Goal: Task Accomplishment & Management: Manage account settings

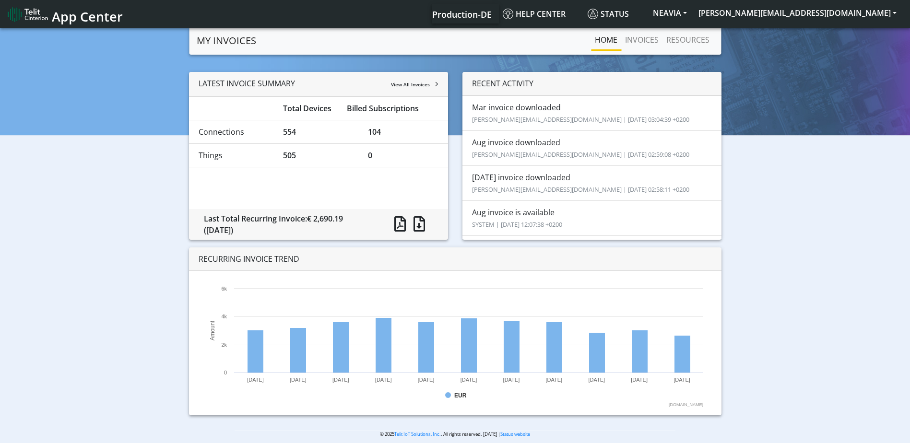
click at [20, 10] on img at bounding box center [28, 14] width 40 height 15
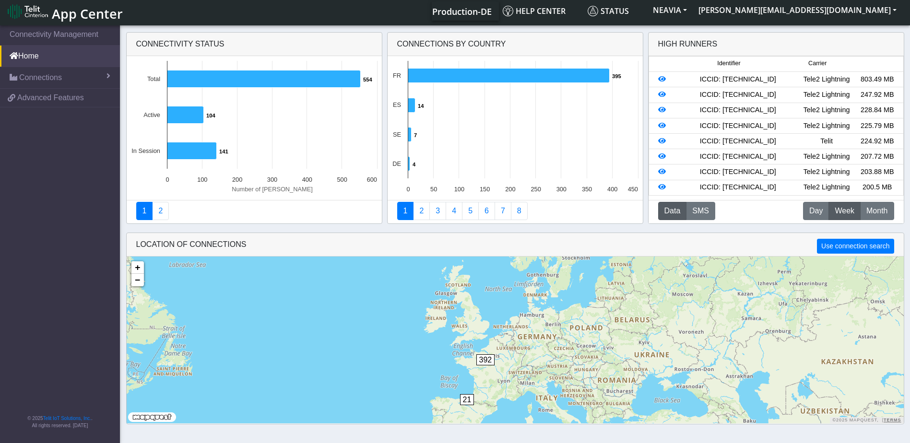
scroll to position [3, 0]
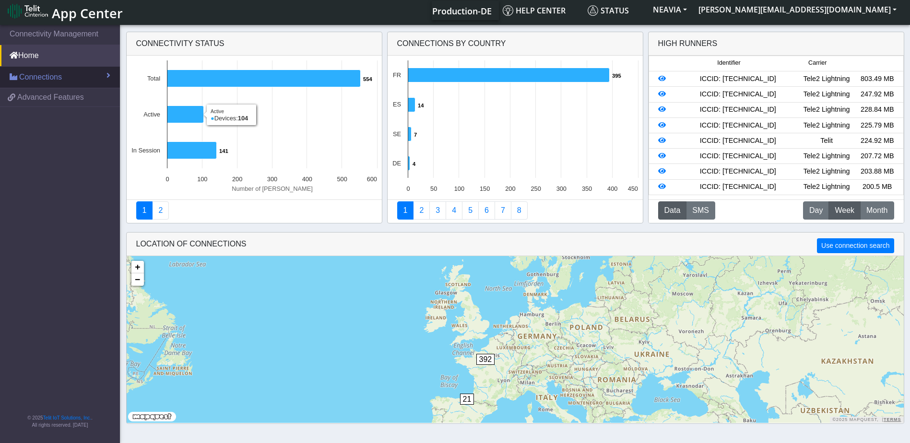
click at [72, 74] on link "Connections" at bounding box center [60, 77] width 120 height 21
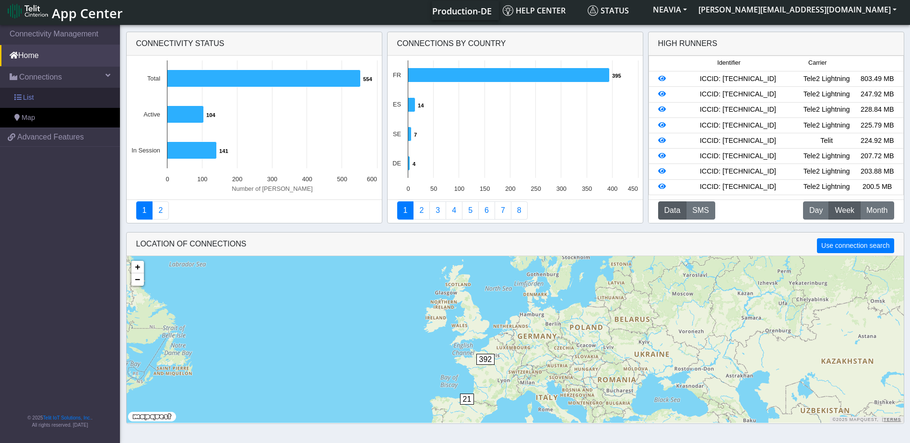
click at [54, 95] on link "List" at bounding box center [60, 98] width 120 height 20
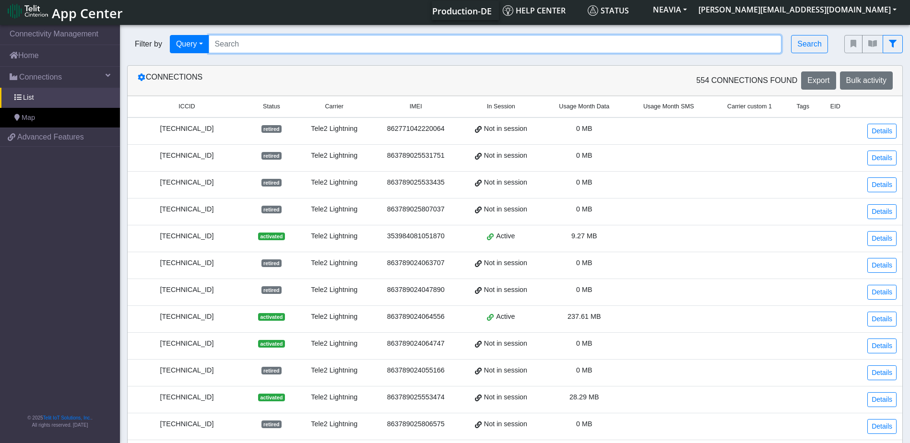
click at [230, 48] on input "Search..." at bounding box center [495, 44] width 573 height 18
click at [252, 48] on input "Search..." at bounding box center [495, 44] width 573 height 18
paste input "89462008002002533762"
type input "89462008002002533762"
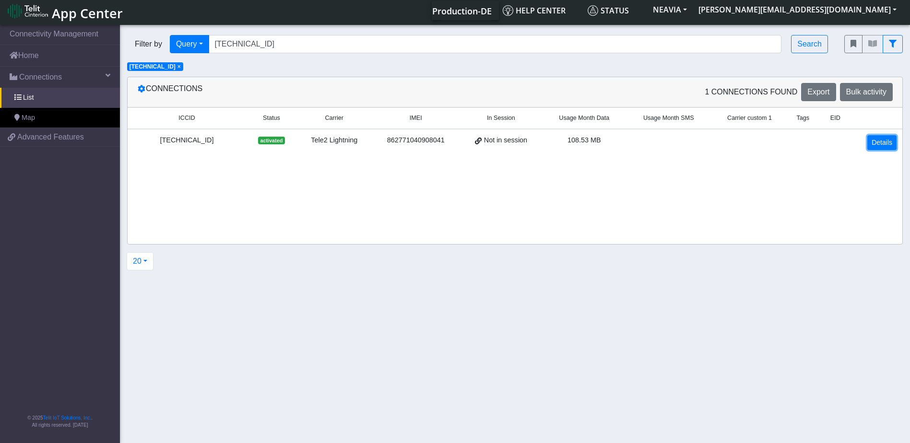
click at [886, 143] on link "Details" at bounding box center [881, 142] width 29 height 15
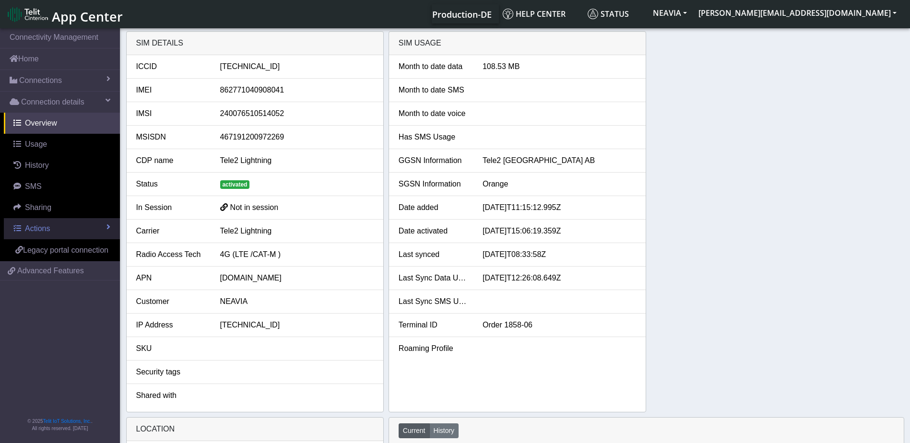
click at [103, 227] on link "Actions" at bounding box center [62, 228] width 116 height 21
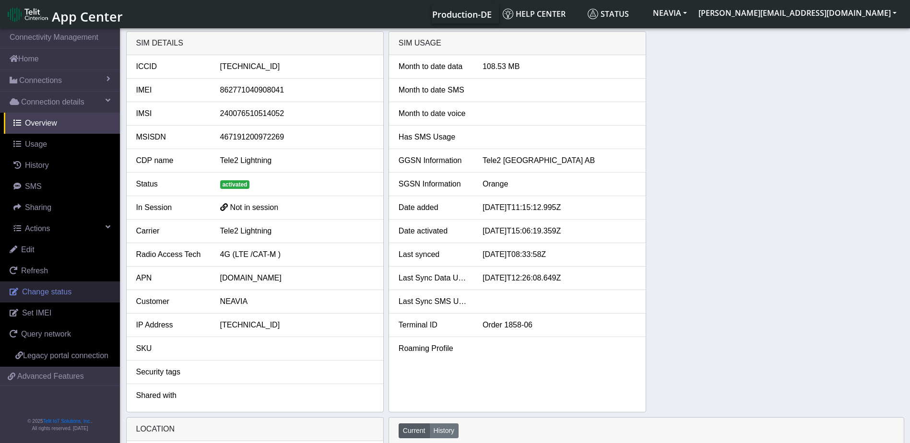
click at [48, 291] on span "Change status" at bounding box center [46, 292] width 49 height 8
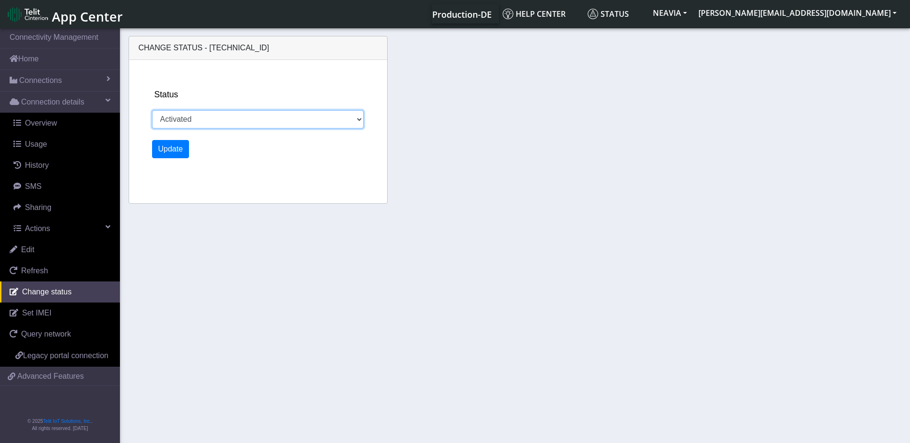
click at [232, 116] on select "Activated Ready Deactivated Inventory Retired" at bounding box center [258, 119] width 212 height 18
select select "retired"
click at [152, 110] on select "Activated Ready Deactivated Inventory Retired" at bounding box center [258, 119] width 212 height 18
click at [181, 152] on button "Update" at bounding box center [170, 149] width 37 height 18
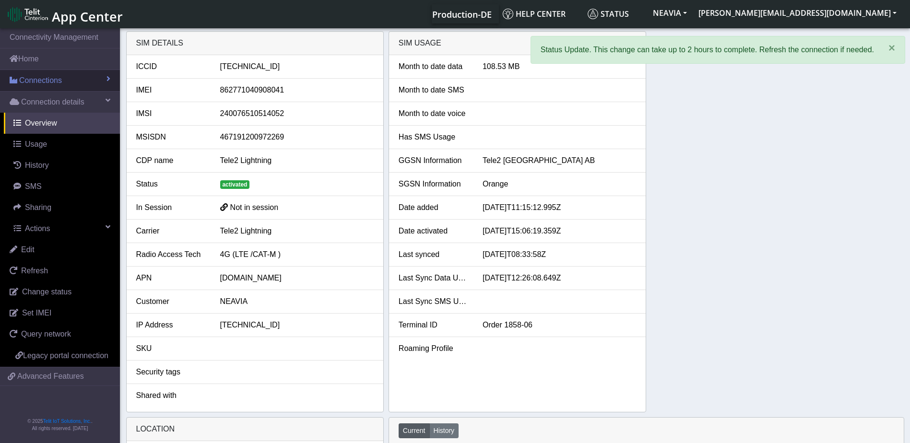
click at [39, 79] on span "Connections" at bounding box center [40, 81] width 43 height 12
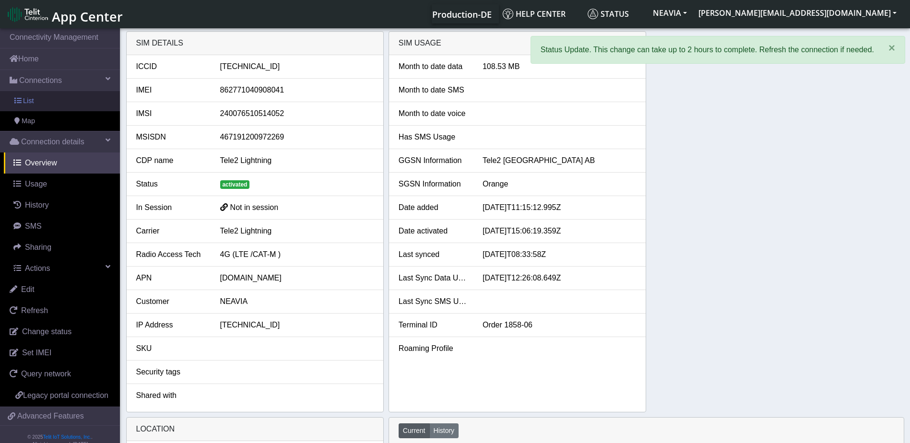
click at [37, 95] on link "List" at bounding box center [60, 101] width 120 height 20
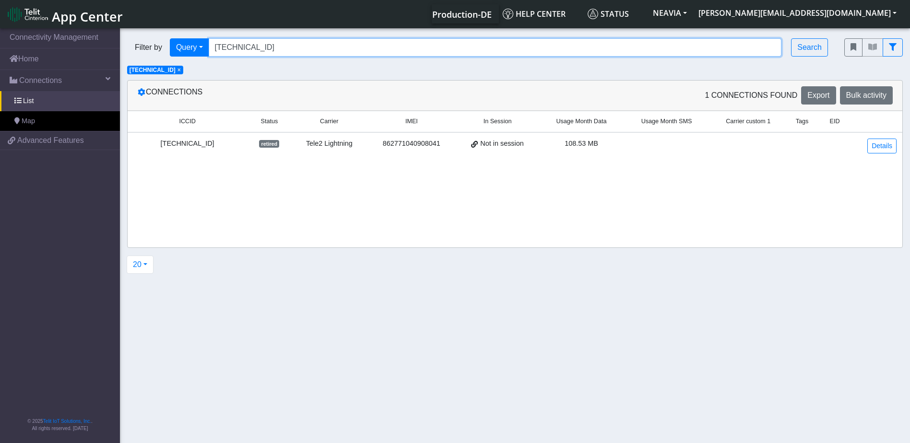
drag, startPoint x: 311, startPoint y: 45, endPoint x: 211, endPoint y: 50, distance: 100.9
click at [211, 50] on input "89462008002002533762" at bounding box center [495, 47] width 573 height 18
paste input "54"
type input "89462008002002533754"
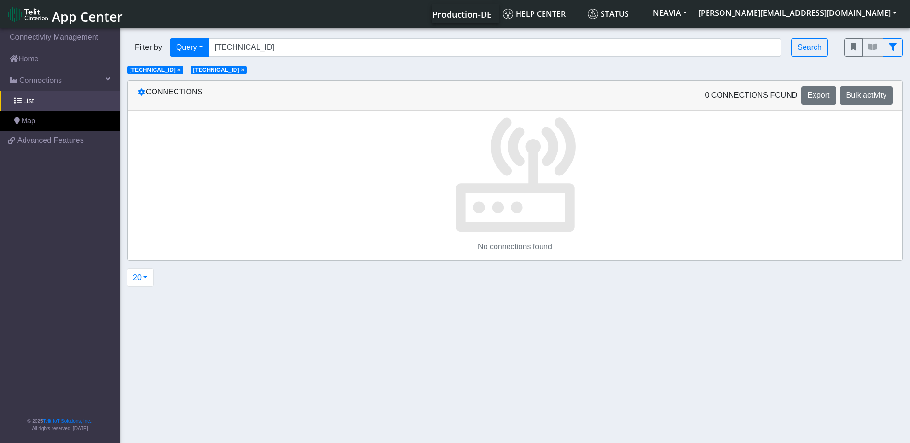
click at [181, 71] on span "×" at bounding box center [179, 70] width 3 height 7
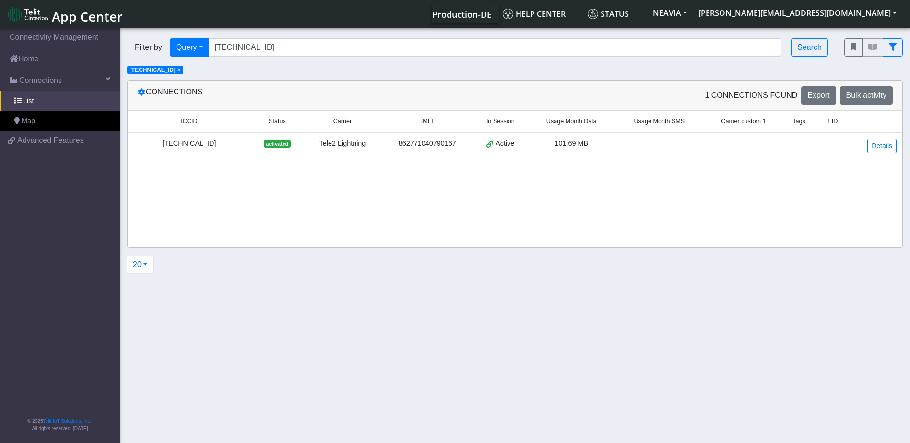
click at [202, 139] on div "89462008002002533754" at bounding box center [189, 144] width 112 height 11
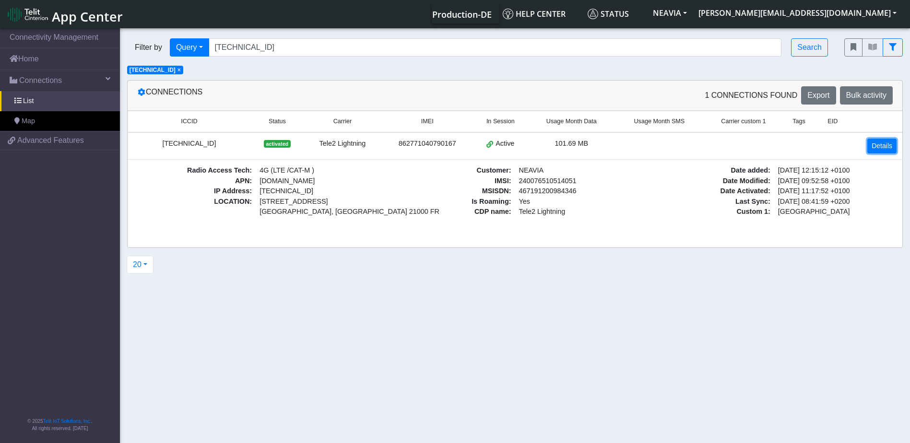
click at [884, 149] on link "Details" at bounding box center [881, 146] width 29 height 15
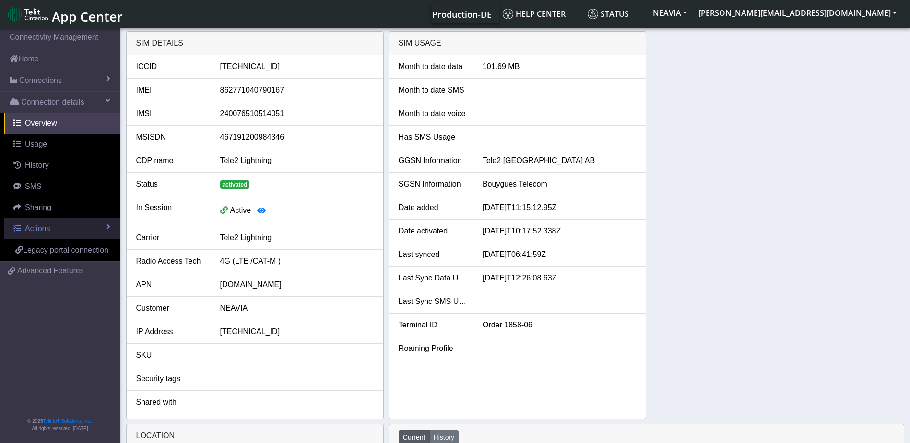
click at [69, 225] on link "Actions" at bounding box center [62, 228] width 116 height 21
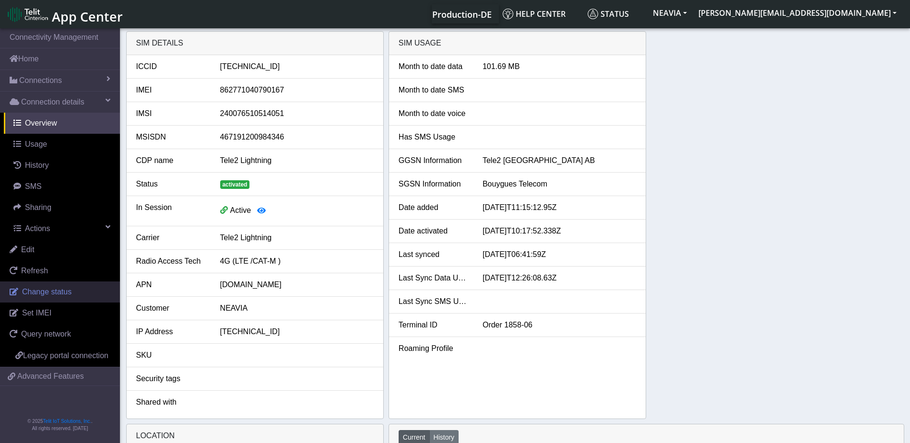
click at [38, 294] on span "Change status" at bounding box center [46, 292] width 49 height 8
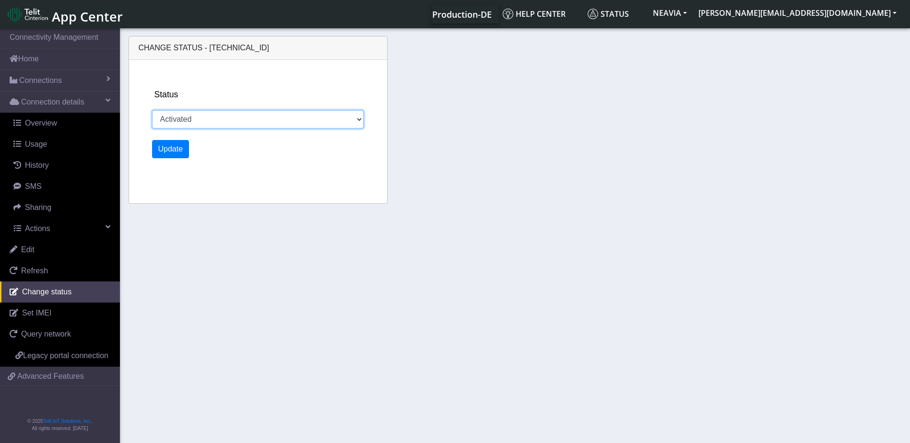
click at [217, 124] on select "Activated Ready Deactivated Inventory Retired" at bounding box center [258, 119] width 212 height 18
select select "retired"
click at [152, 110] on select "Activated Ready Deactivated Inventory Retired" at bounding box center [258, 119] width 212 height 18
click at [177, 152] on button "Update" at bounding box center [170, 149] width 37 height 18
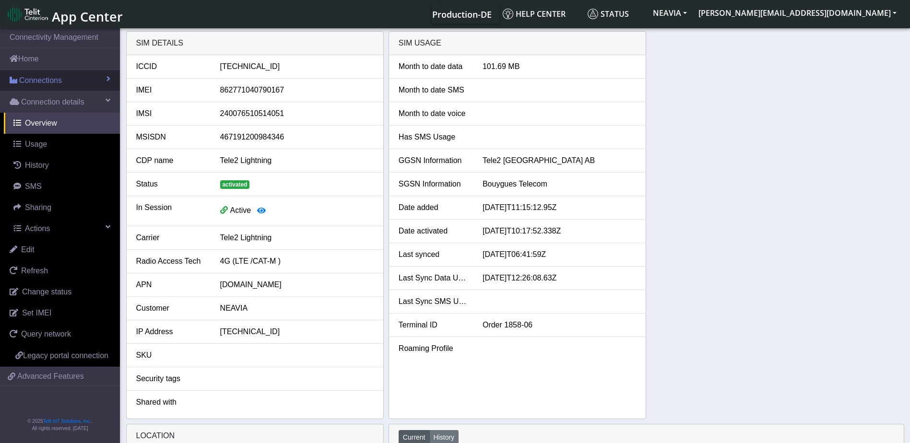
click at [37, 85] on span "Connections" at bounding box center [40, 81] width 43 height 12
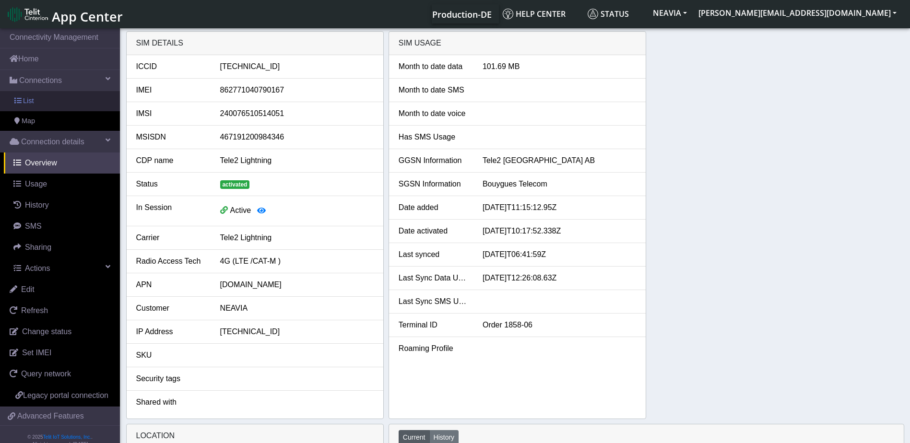
click at [45, 105] on link "List" at bounding box center [60, 101] width 120 height 20
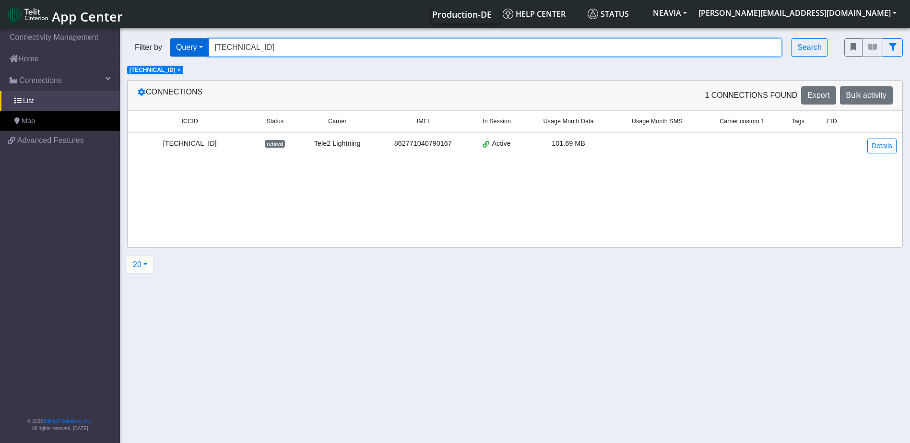
drag, startPoint x: 282, startPoint y: 48, endPoint x: 184, endPoint y: 50, distance: 98.4
click at [184, 50] on div "Filter by Query Query In Session Not connected Country Operator 894620080020025…" at bounding box center [478, 47] width 703 height 18
paste input "0314553"
type input "89462008002000314553"
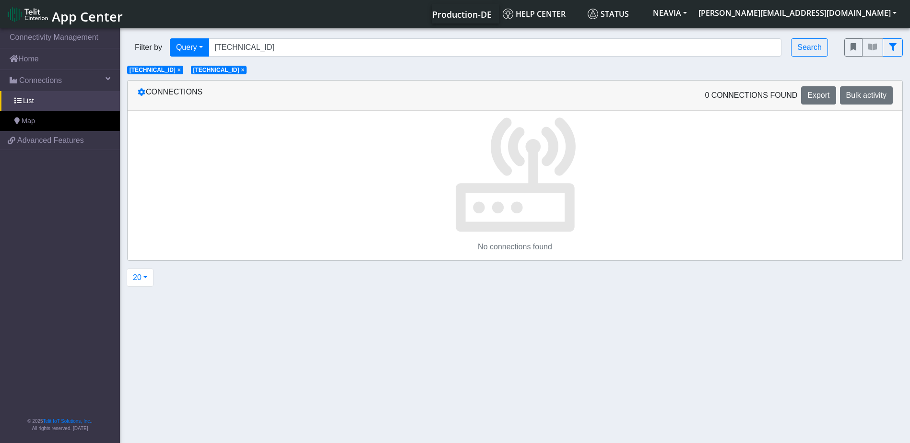
click at [181, 70] on span "×" at bounding box center [179, 70] width 3 height 7
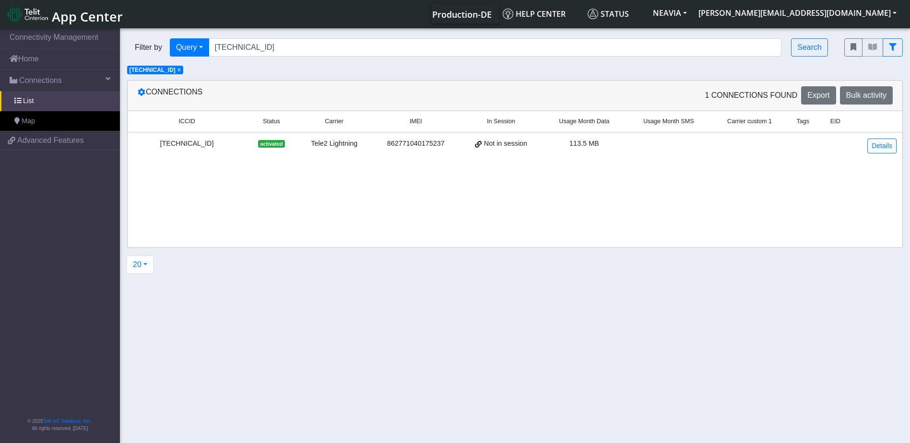
click at [183, 143] on div "89462008002000314553" at bounding box center [186, 144] width 107 height 11
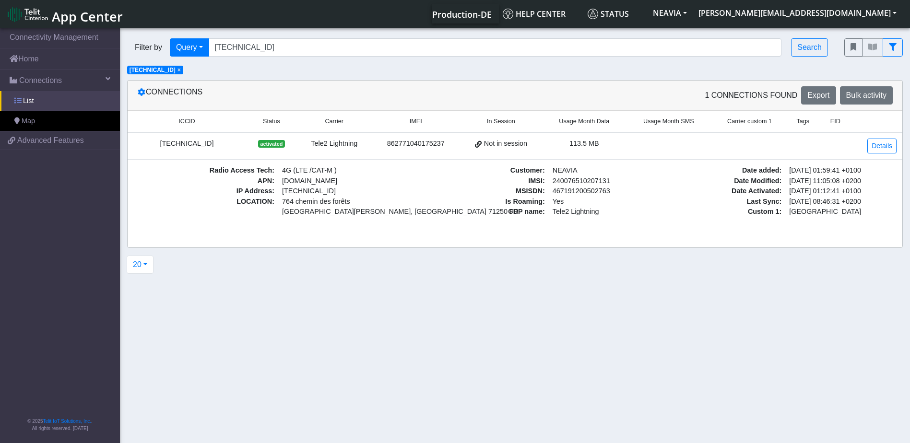
click at [91, 104] on link "List" at bounding box center [60, 101] width 120 height 20
click at [877, 147] on link "Details" at bounding box center [881, 146] width 29 height 15
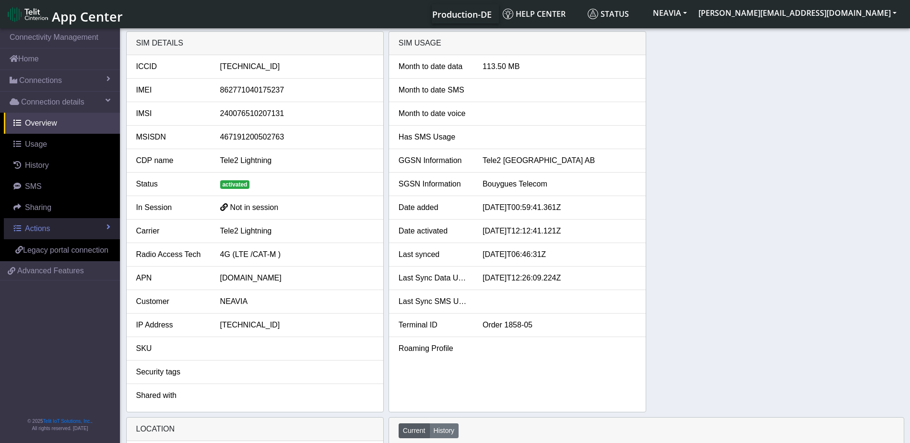
click at [46, 223] on link "Actions" at bounding box center [62, 228] width 116 height 21
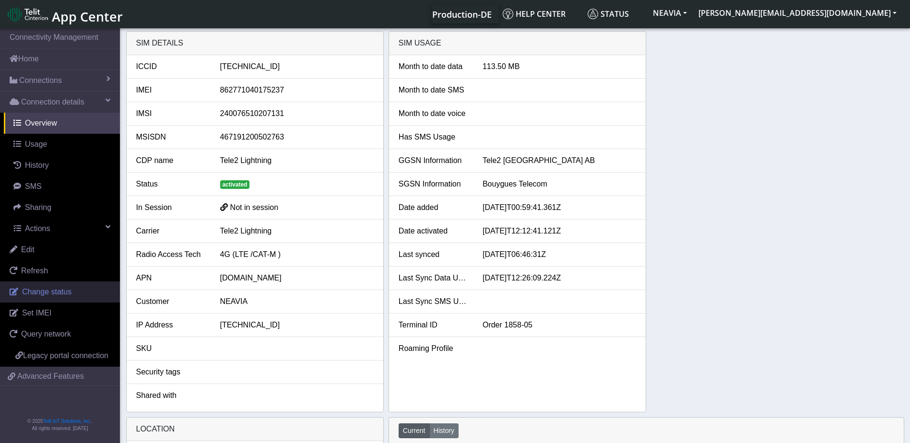
click at [37, 294] on span "Change status" at bounding box center [46, 292] width 49 height 8
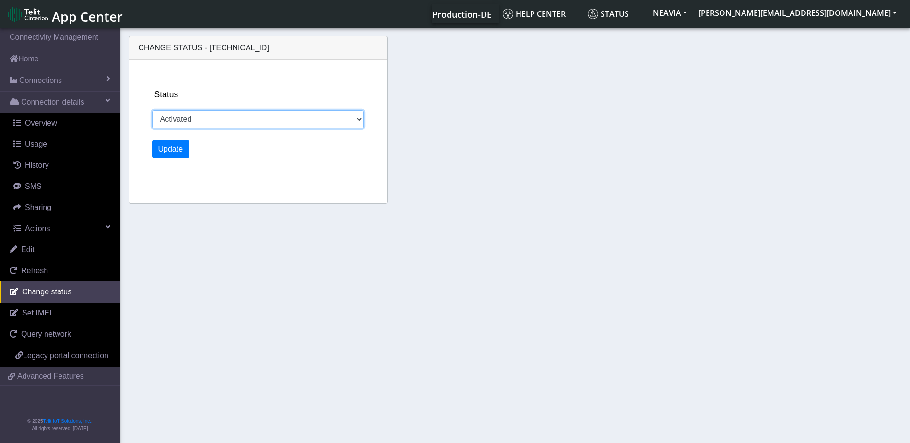
click at [201, 118] on select "Activated Ready Deactivated Inventory Retired" at bounding box center [258, 119] width 212 height 18
select select "retired"
click at [152, 110] on select "Activated Ready Deactivated Inventory Retired" at bounding box center [258, 119] width 212 height 18
click at [170, 154] on button "Update" at bounding box center [170, 149] width 37 height 18
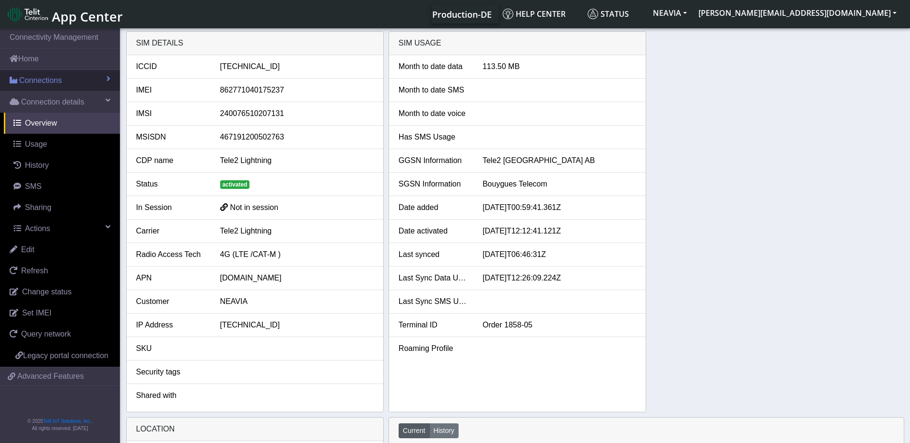
click at [51, 86] on span "Connections" at bounding box center [40, 81] width 43 height 12
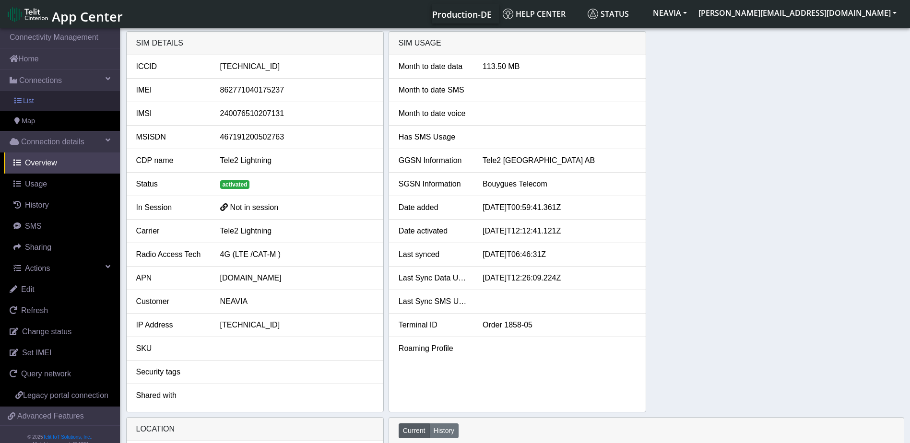
click at [49, 101] on link "List" at bounding box center [60, 101] width 120 height 20
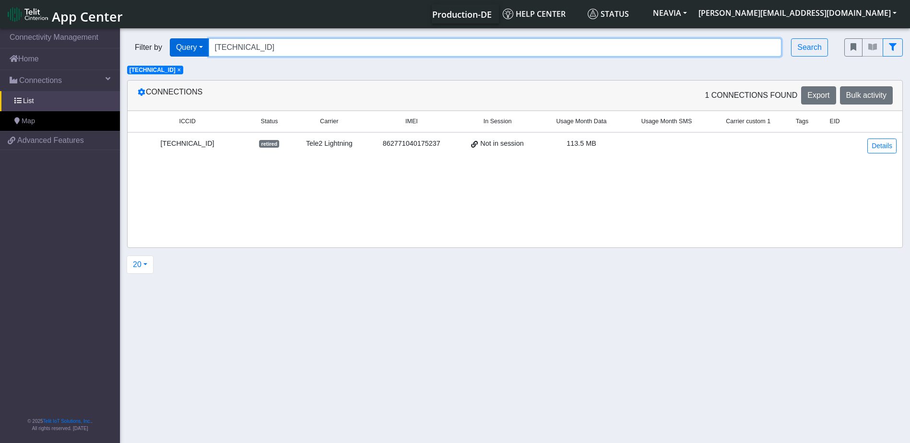
drag, startPoint x: 327, startPoint y: 46, endPoint x: 228, endPoint y: 48, distance: 98.8
click at [204, 48] on div "Filter by Query Query In Session Not connected Country Operator 894620080020003…" at bounding box center [478, 47] width 703 height 18
paste input "41"
type input "89462008002000314413"
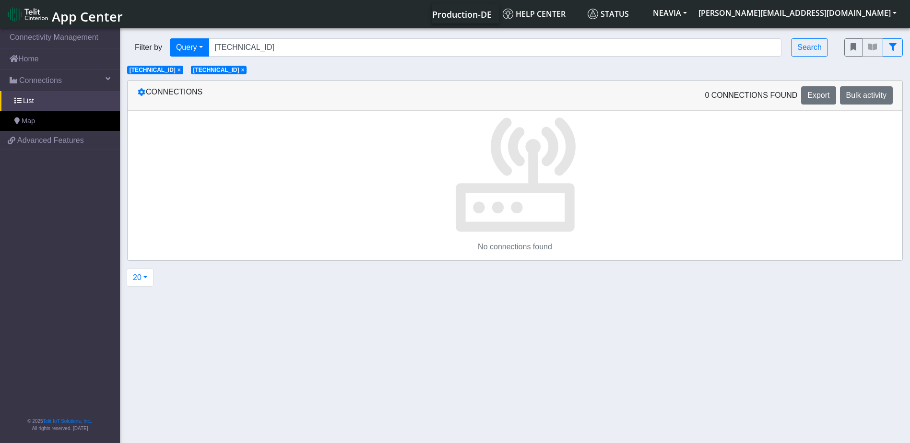
click at [181, 70] on span "×" at bounding box center [179, 70] width 3 height 7
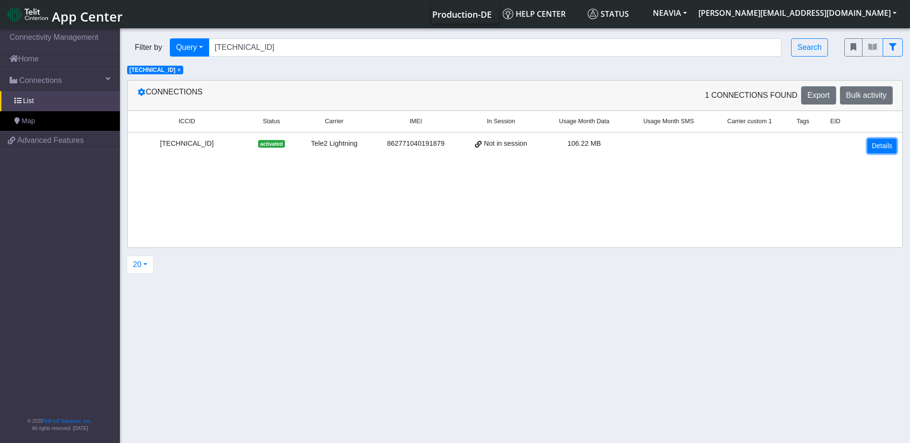
click at [883, 145] on link "Details" at bounding box center [881, 146] width 29 height 15
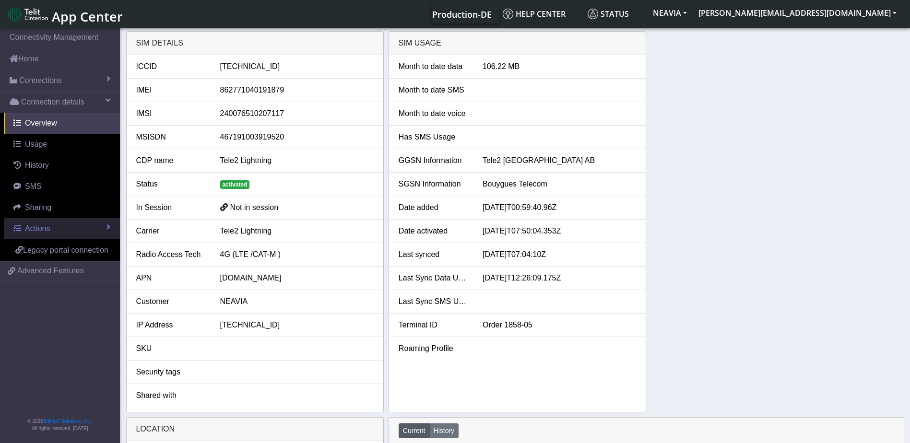
click at [54, 227] on link "Actions" at bounding box center [62, 228] width 116 height 21
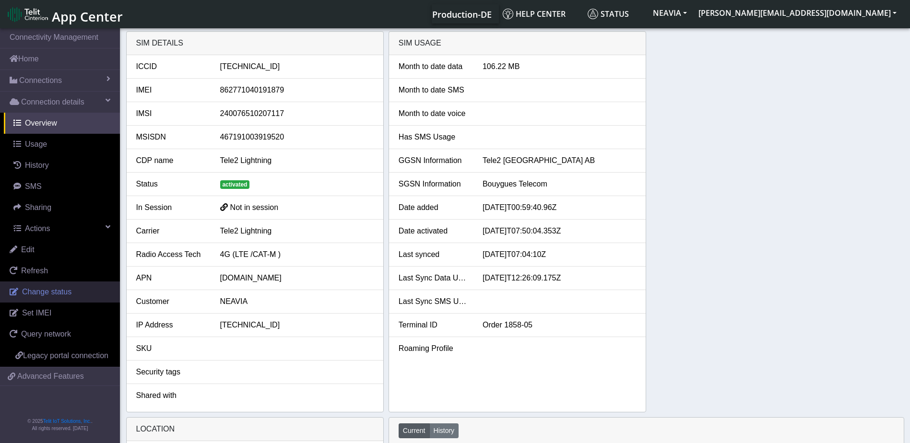
drag, startPoint x: 48, startPoint y: 291, endPoint x: 67, endPoint y: 284, distance: 19.3
click at [49, 290] on span "Change status" at bounding box center [46, 292] width 49 height 8
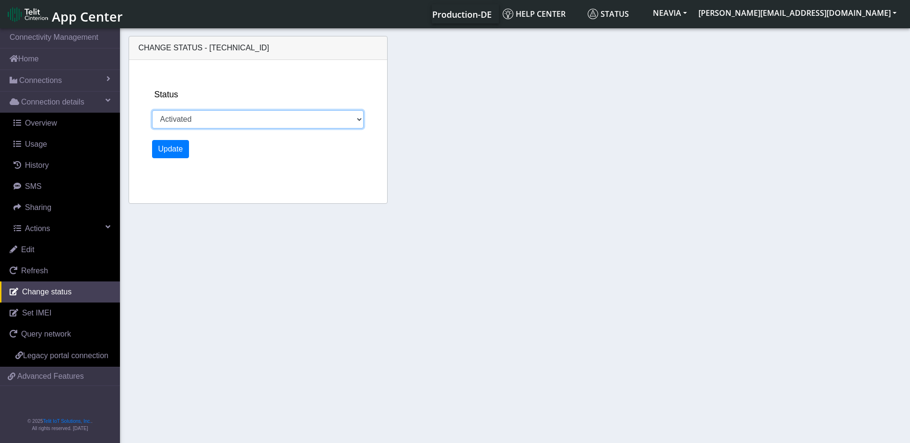
click at [228, 120] on select "Activated Ready Deactivated Inventory Retired" at bounding box center [258, 119] width 212 height 18
select select "retired"
click at [152, 110] on select "Activated Ready Deactivated Inventory Retired" at bounding box center [258, 119] width 212 height 18
click at [163, 147] on button "Update" at bounding box center [170, 149] width 37 height 18
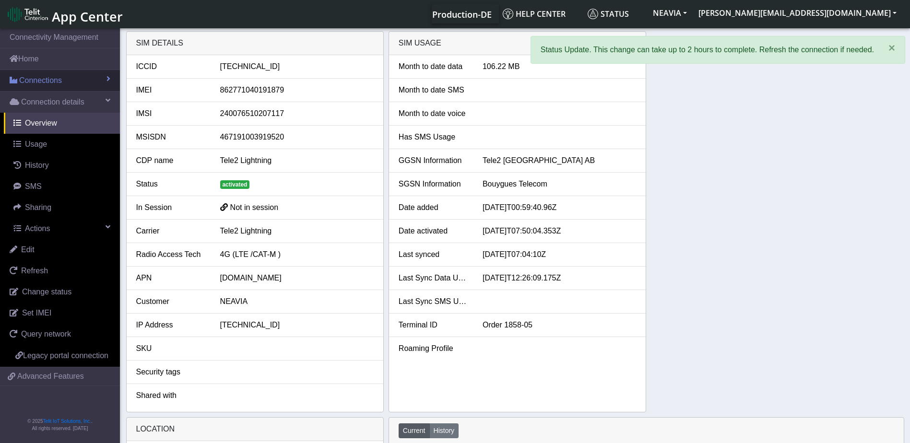
click at [49, 81] on span "Connections" at bounding box center [40, 81] width 43 height 12
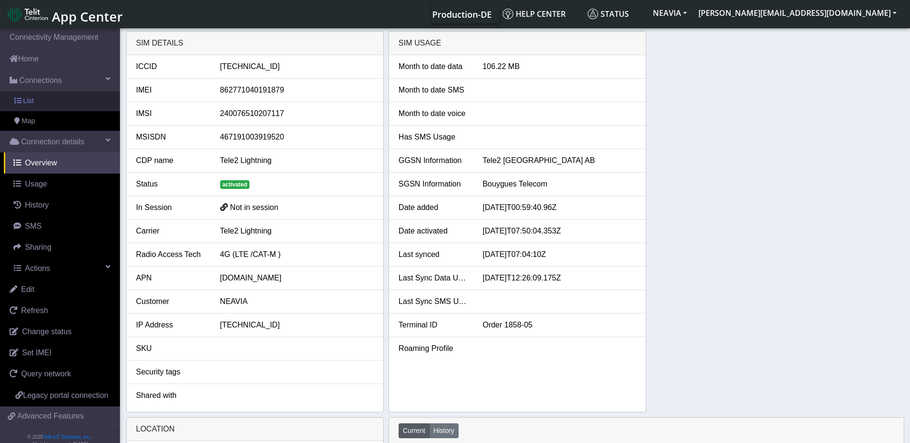
click at [41, 104] on link "List" at bounding box center [60, 101] width 120 height 20
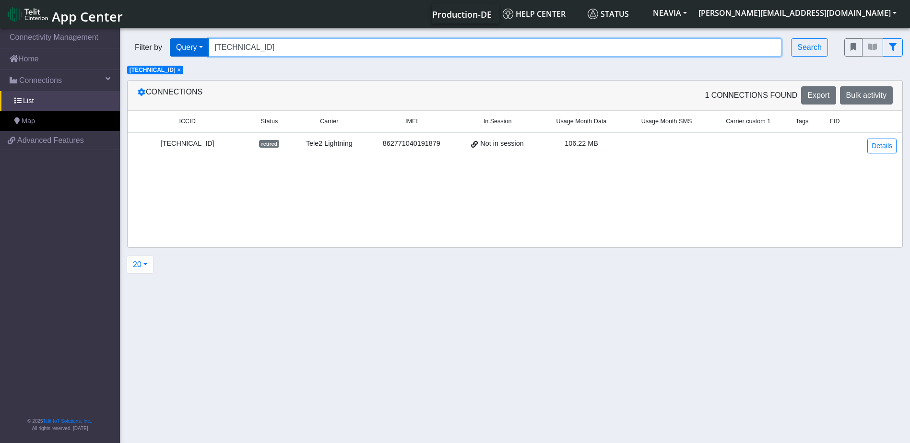
drag, startPoint x: 315, startPoint y: 47, endPoint x: 205, endPoint y: 45, distance: 109.9
click at [205, 45] on div "Filter by Query Query In Session Not connected Country Operator 894620080020003…" at bounding box center [478, 47] width 703 height 18
paste input "05"
type input "89462008002000314405"
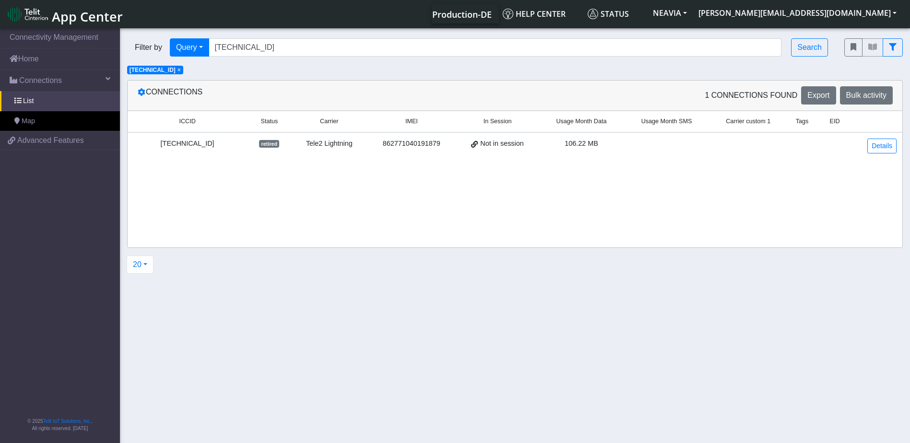
click at [181, 70] on span "×" at bounding box center [179, 70] width 3 height 7
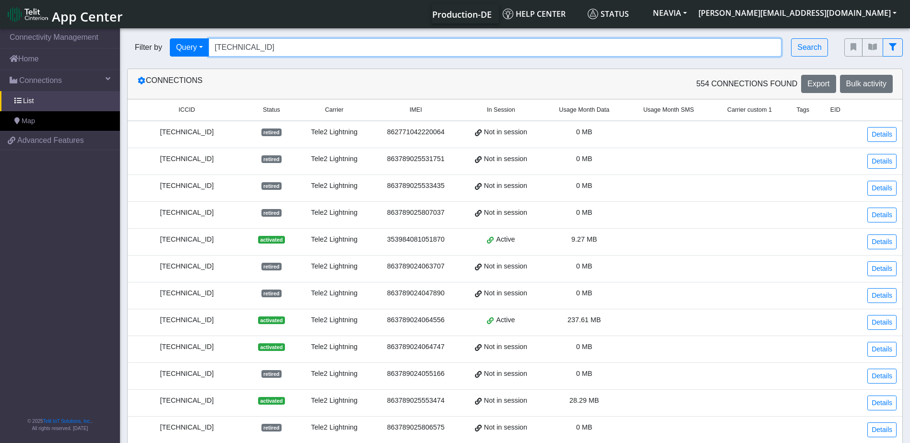
click at [316, 45] on input "89462008002000314405" at bounding box center [495, 47] width 573 height 18
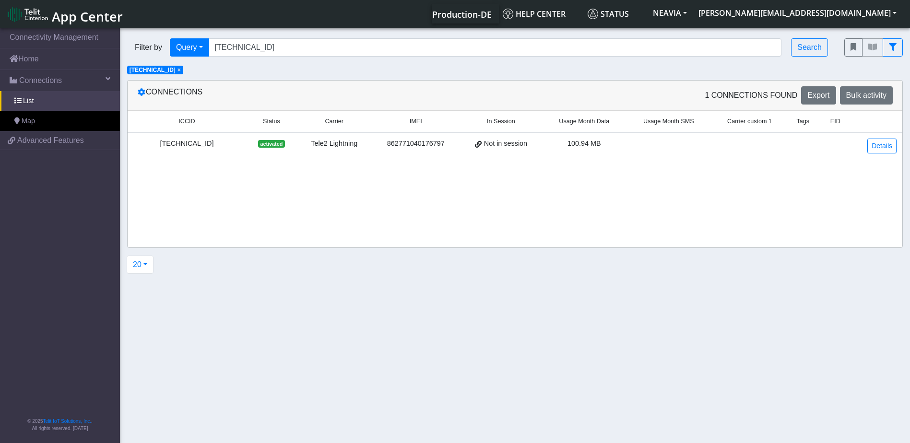
click at [191, 143] on div "89462008002000314405" at bounding box center [186, 144] width 107 height 11
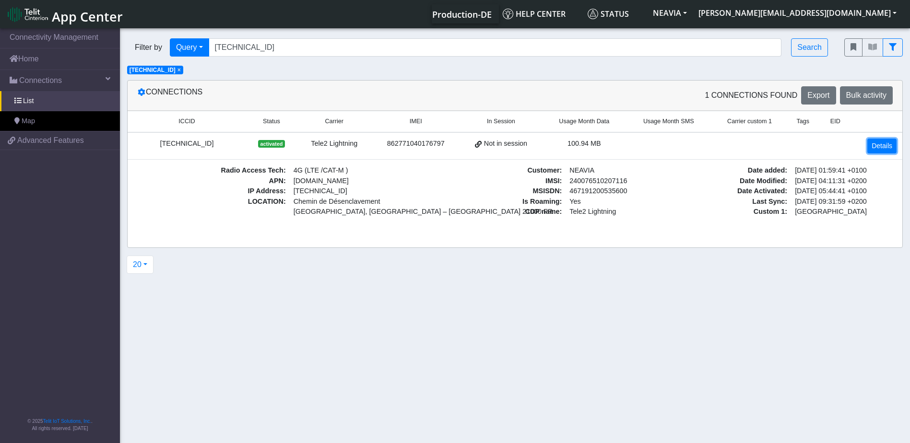
click at [887, 143] on link "Details" at bounding box center [881, 146] width 29 height 15
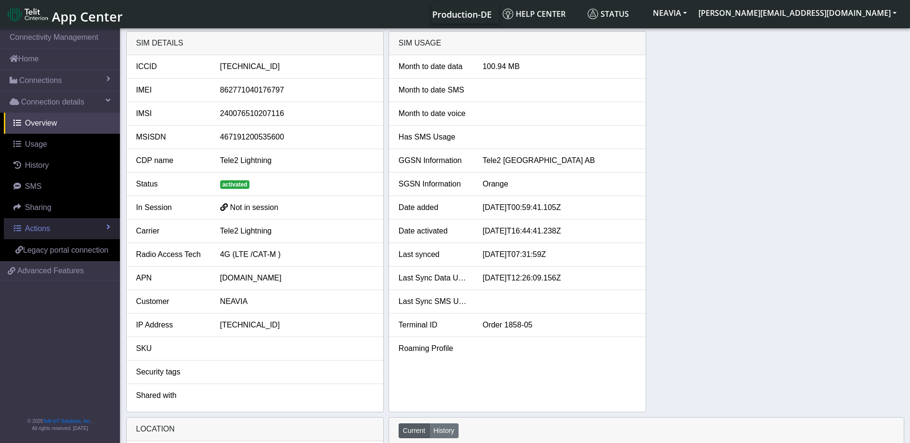
drag, startPoint x: 56, startPoint y: 225, endPoint x: 63, endPoint y: 223, distance: 7.8
click at [56, 225] on link "Actions" at bounding box center [62, 228] width 116 height 21
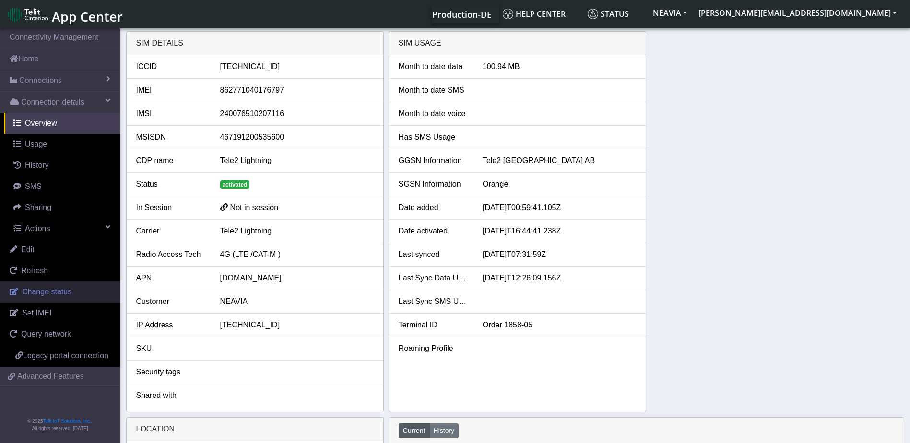
click at [62, 295] on span "Change status" at bounding box center [46, 292] width 49 height 8
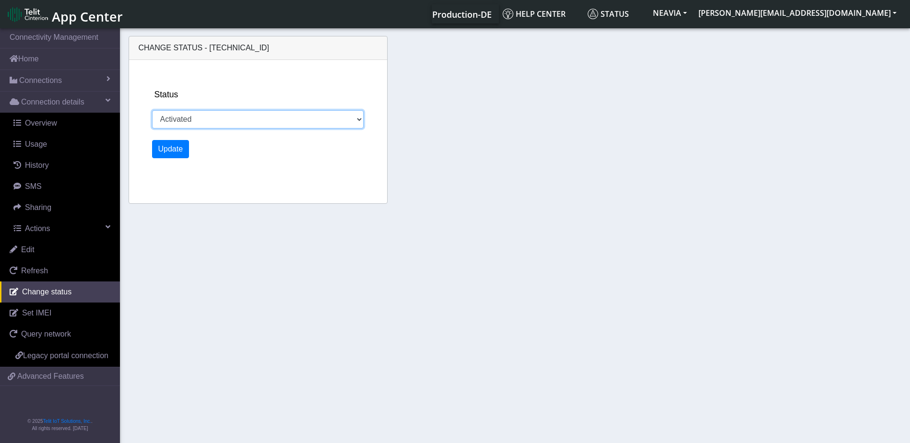
click at [254, 123] on select "Activated Ready Deactivated Inventory Retired" at bounding box center [258, 119] width 212 height 18
select select "retired"
click at [152, 110] on select "Activated Ready Deactivated Inventory Retired" at bounding box center [258, 119] width 212 height 18
click at [177, 153] on button "Update" at bounding box center [170, 149] width 37 height 18
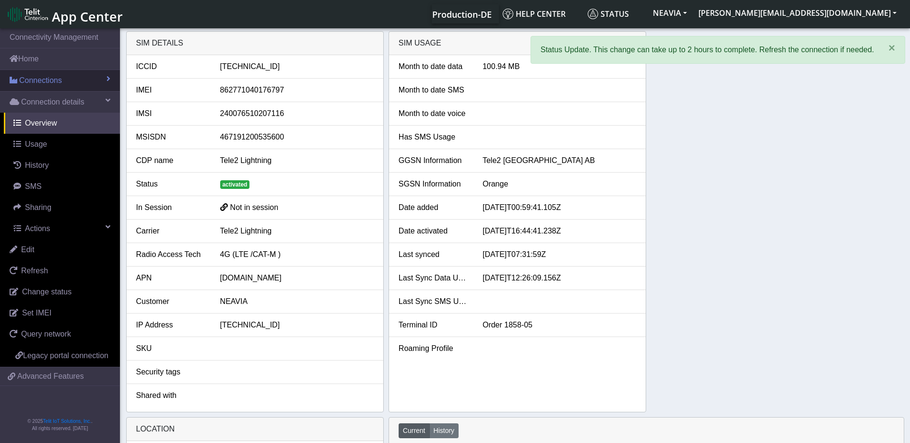
click at [42, 77] on span "Connections" at bounding box center [40, 81] width 43 height 12
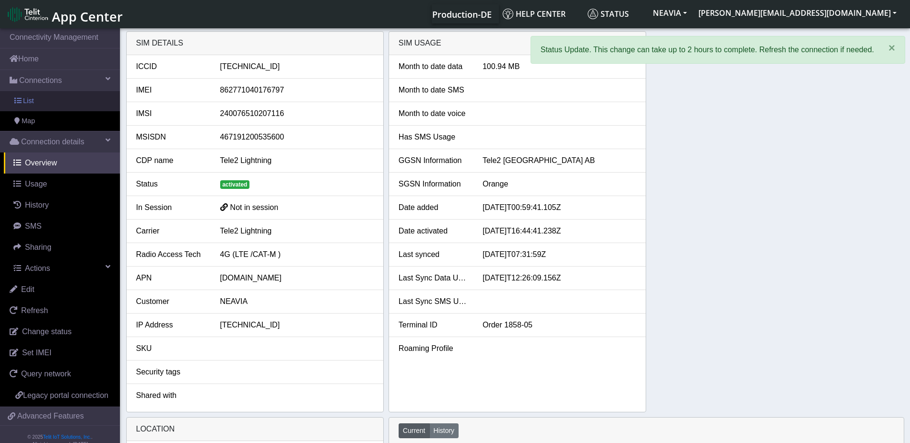
click at [44, 100] on link "List" at bounding box center [60, 101] width 120 height 20
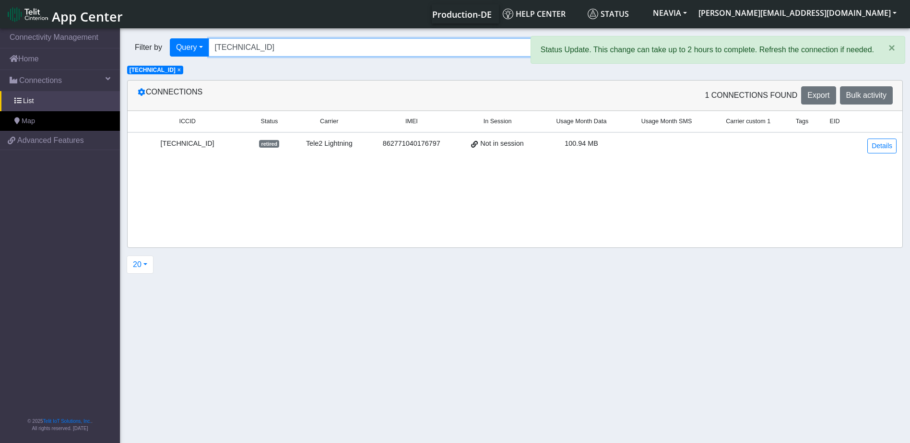
click at [320, 49] on input "89462008002000314405" at bounding box center [495, 47] width 573 height 18
click at [320, 48] on input "89462008002000314405" at bounding box center [495, 47] width 573 height 18
paste input "2533549"
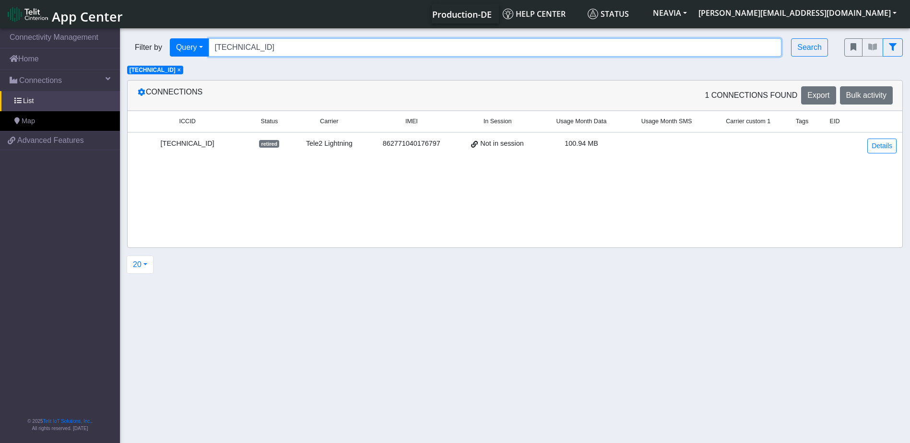
type input "89462008002002533549"
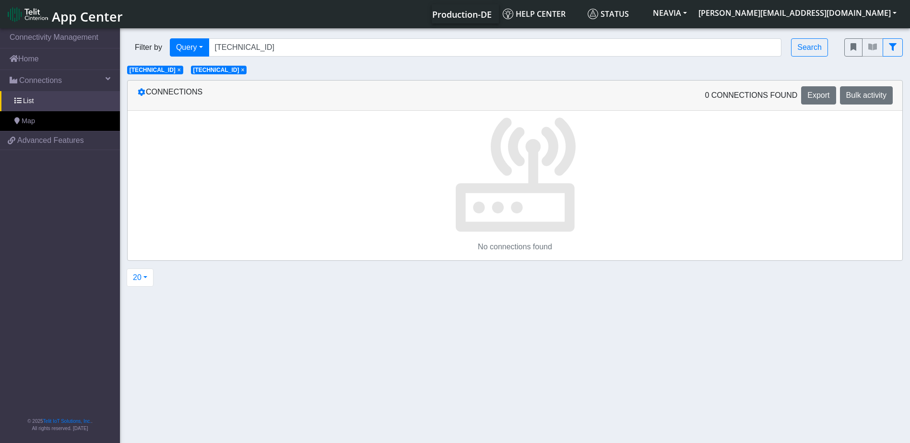
click at [181, 71] on span "×" at bounding box center [179, 70] width 3 height 7
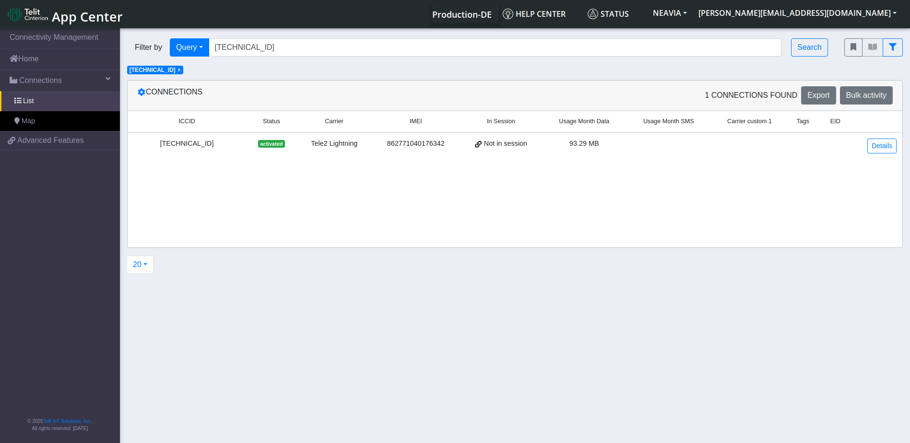
click at [192, 142] on div "89462008002002533549" at bounding box center [186, 144] width 107 height 11
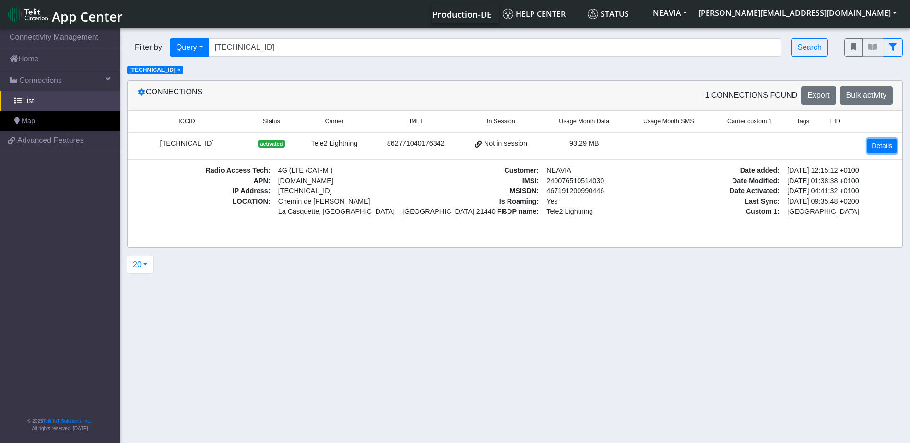
click at [874, 144] on link "Details" at bounding box center [881, 146] width 29 height 15
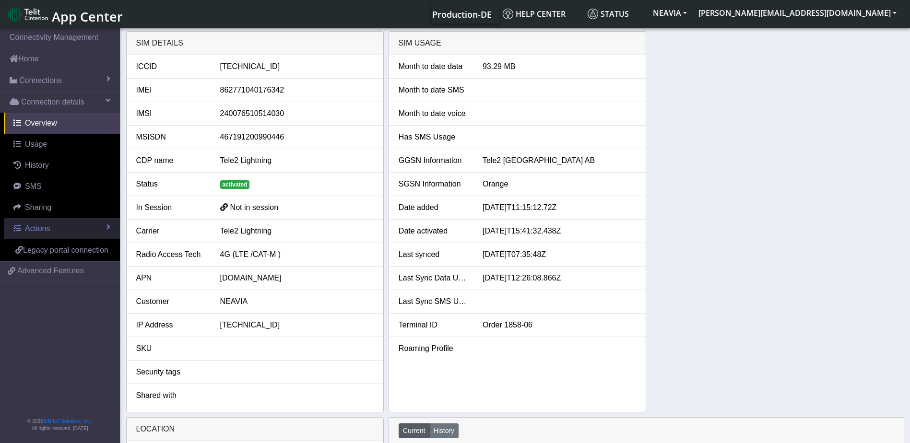
click at [54, 227] on link "Actions" at bounding box center [62, 228] width 116 height 21
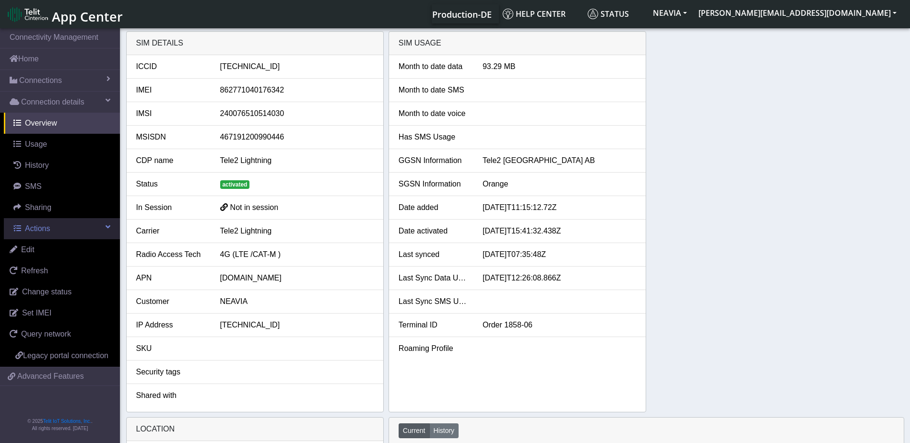
click at [43, 230] on span "Actions" at bounding box center [37, 229] width 25 height 8
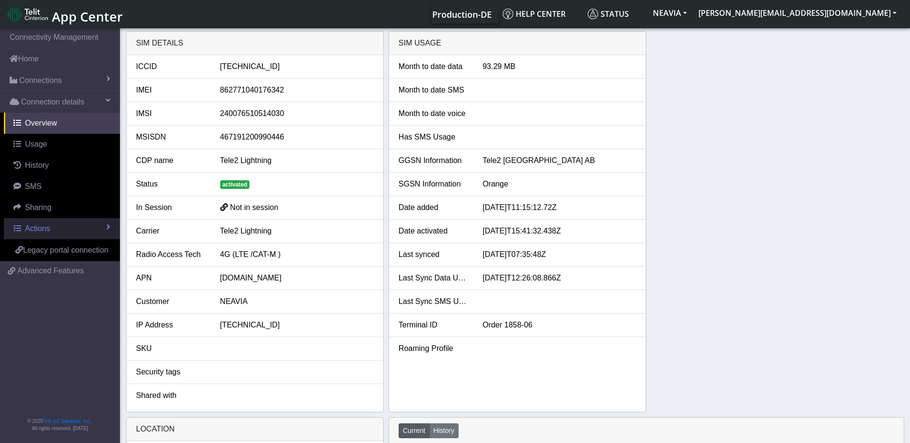
click at [43, 230] on span "Actions" at bounding box center [37, 229] width 25 height 8
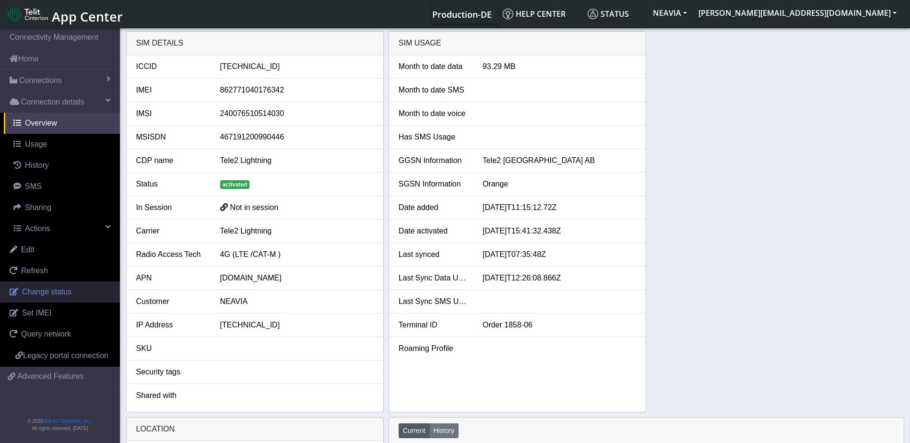
click at [53, 294] on span "Change status" at bounding box center [46, 292] width 49 height 8
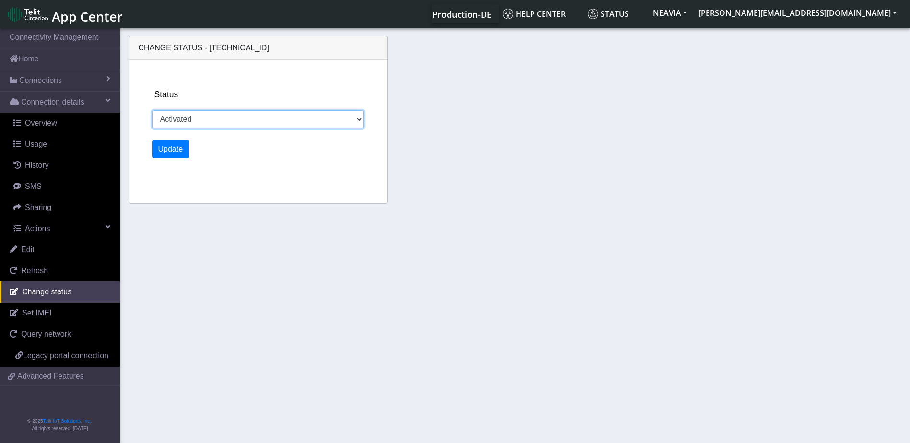
click at [238, 117] on select "Activated Ready Deactivated Inventory Retired" at bounding box center [258, 119] width 212 height 18
select select "retired"
click at [152, 110] on select "Activated Ready Deactivated Inventory Retired" at bounding box center [258, 119] width 212 height 18
click at [175, 148] on button "Update" at bounding box center [170, 149] width 37 height 18
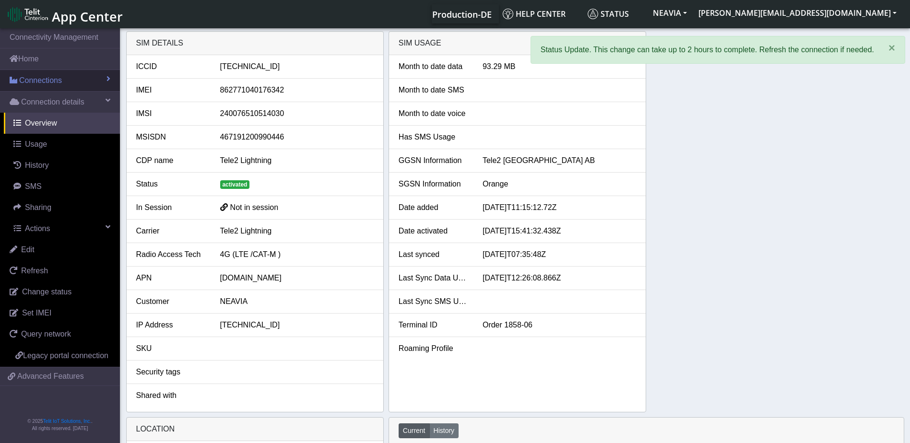
click at [59, 84] on span "Connections" at bounding box center [40, 81] width 43 height 12
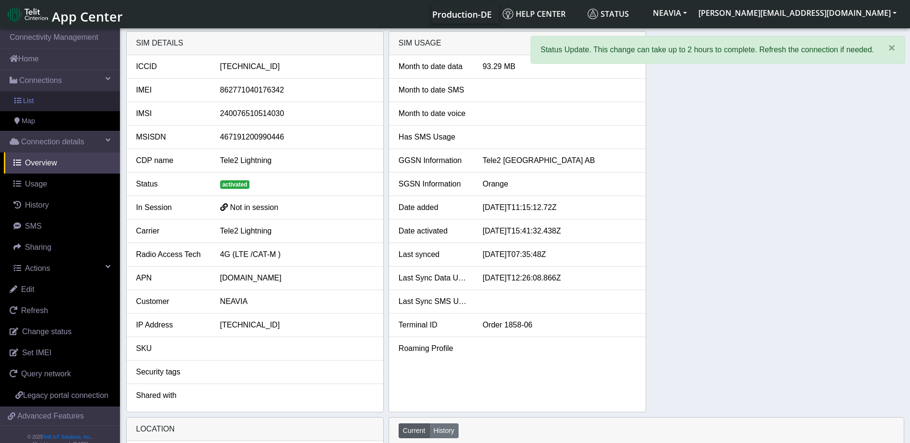
click at [48, 101] on link "List" at bounding box center [60, 101] width 120 height 20
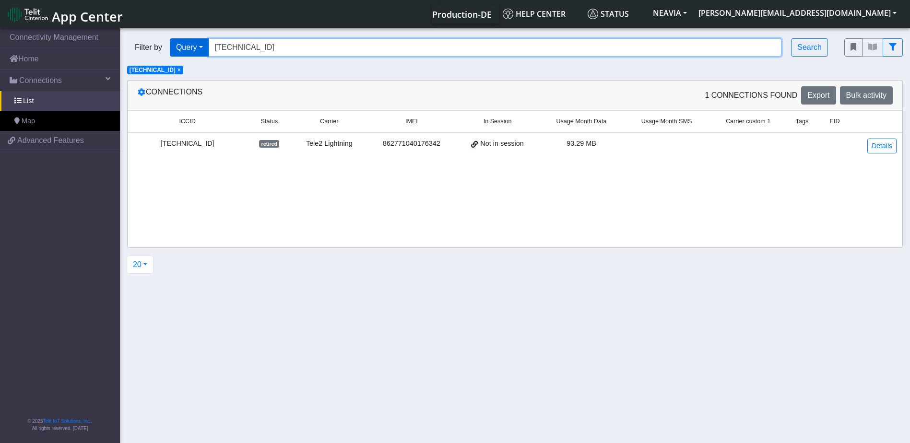
drag, startPoint x: 309, startPoint y: 49, endPoint x: 206, endPoint y: 47, distance: 103.2
click at [206, 47] on div "Filter by Query Query In Session Not connected Country Operator 894620080020025…" at bounding box center [478, 47] width 703 height 18
paste input "804"
click at [329, 52] on input "89462008002002533804" at bounding box center [495, 47] width 573 height 18
type input "89462008002002533804"
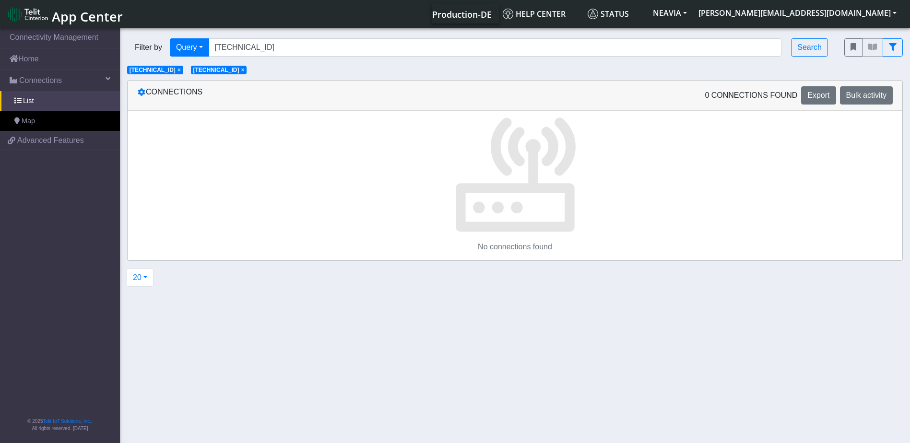
click at [181, 72] on span "×" at bounding box center [179, 70] width 3 height 7
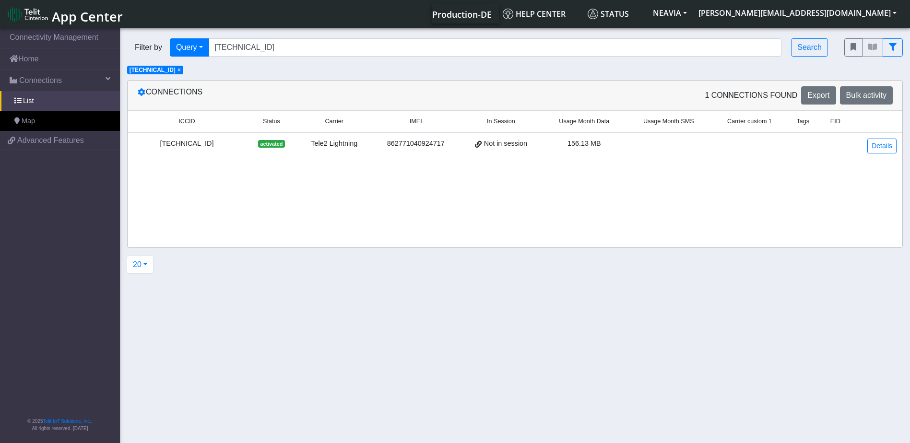
click at [195, 140] on div "89462008002002533804" at bounding box center [186, 144] width 107 height 11
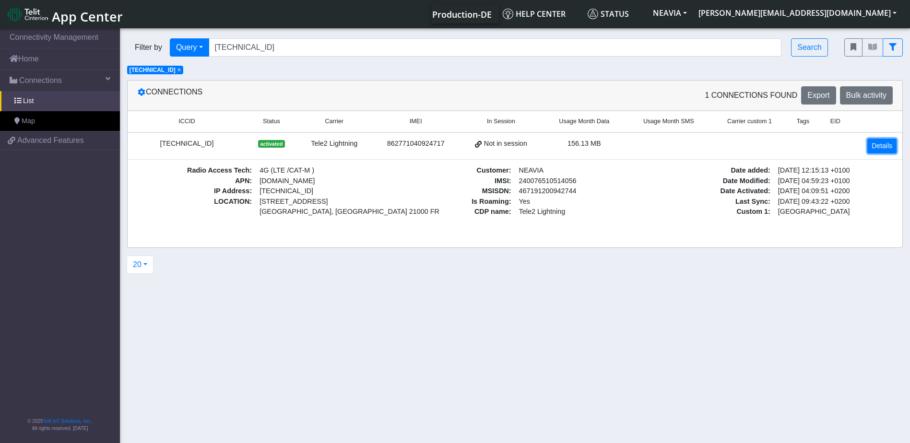
click at [883, 144] on link "Details" at bounding box center [881, 146] width 29 height 15
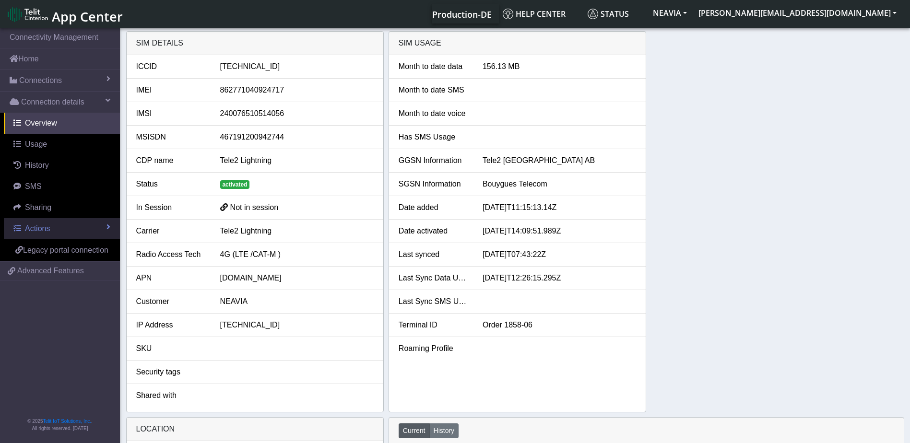
click at [49, 232] on span "Actions" at bounding box center [37, 229] width 25 height 8
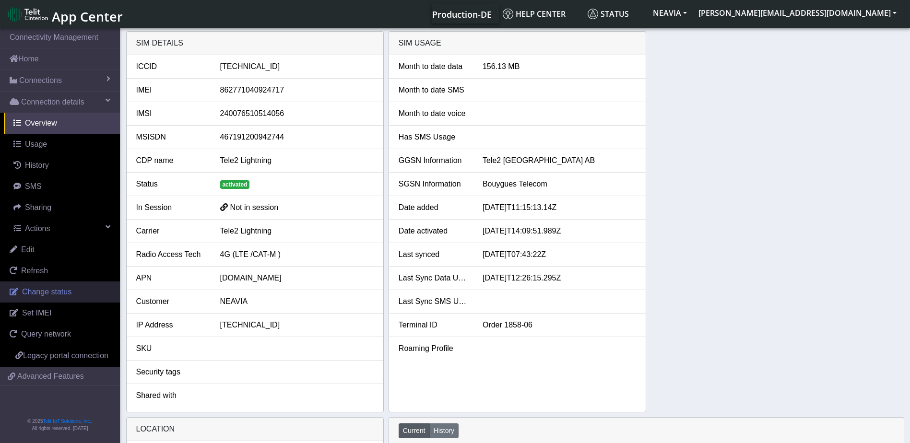
click at [51, 293] on span "Change status" at bounding box center [46, 292] width 49 height 8
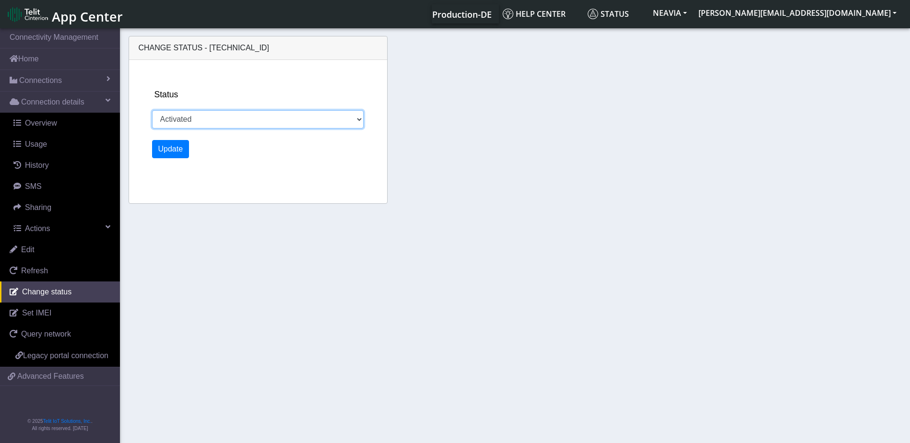
click at [201, 119] on select "Activated Ready Deactivated Inventory Retired" at bounding box center [258, 119] width 212 height 18
select select "retired"
click at [152, 110] on select "Activated Ready Deactivated Inventory Retired" at bounding box center [258, 119] width 212 height 18
click at [168, 151] on button "Update" at bounding box center [170, 149] width 37 height 18
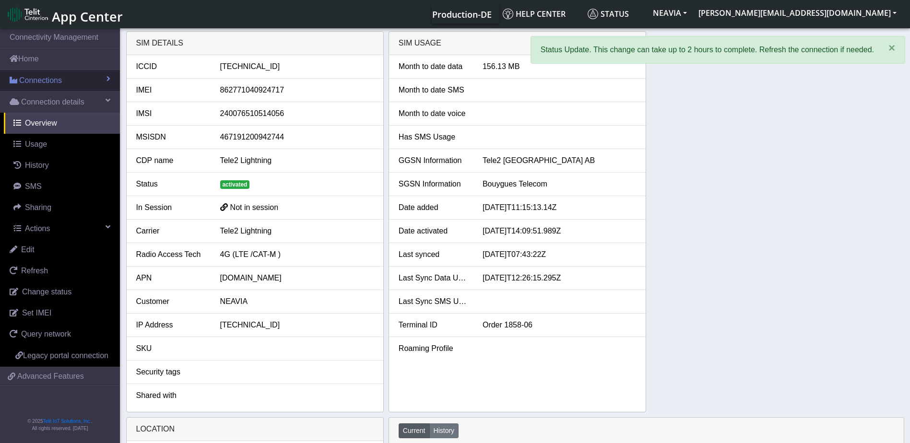
click at [9, 72] on link "Connections" at bounding box center [60, 80] width 120 height 21
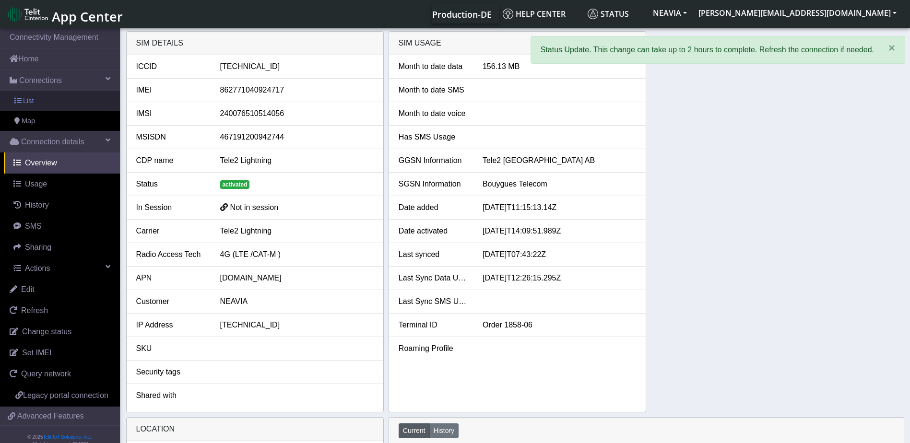
click at [23, 98] on link "List" at bounding box center [60, 101] width 120 height 20
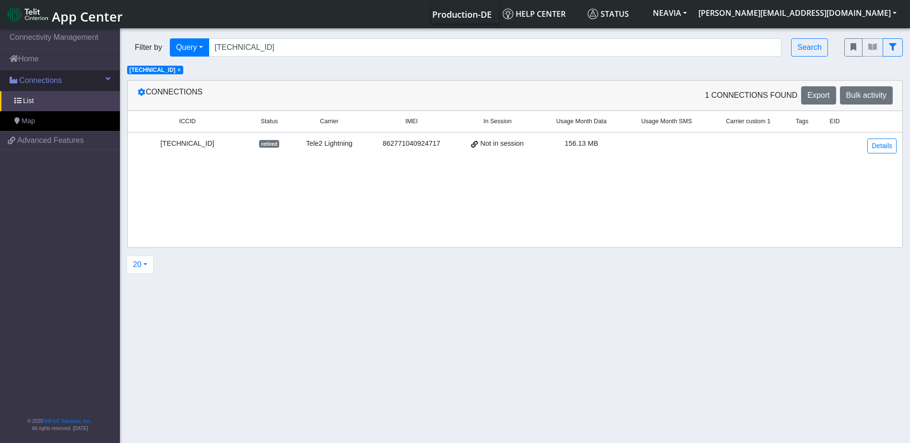
click at [41, 82] on span "Connections" at bounding box center [40, 81] width 43 height 12
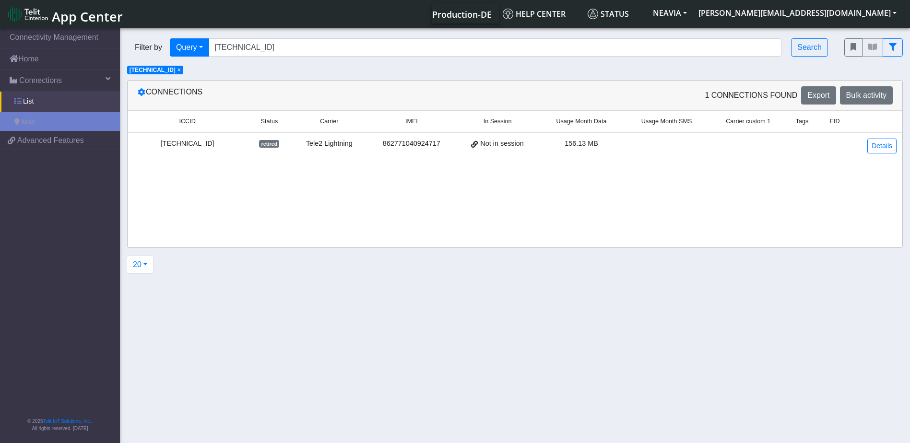
click at [38, 97] on link "List" at bounding box center [60, 102] width 120 height 20
click at [34, 119] on span "Map" at bounding box center [28, 121] width 13 height 11
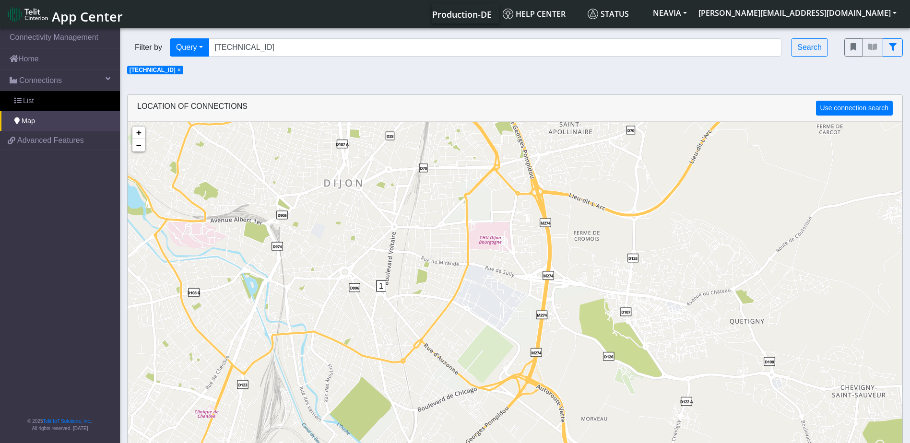
click at [381, 286] on span "1" at bounding box center [381, 286] width 10 height 11
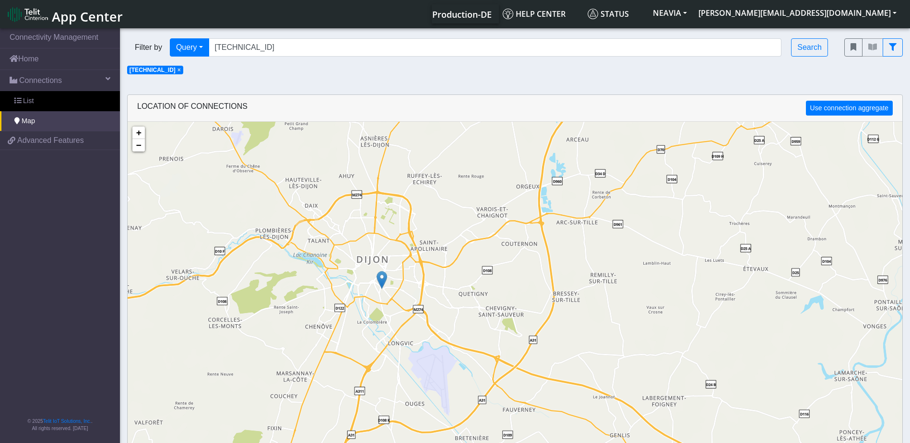
click at [181, 71] on span "×" at bounding box center [179, 70] width 3 height 7
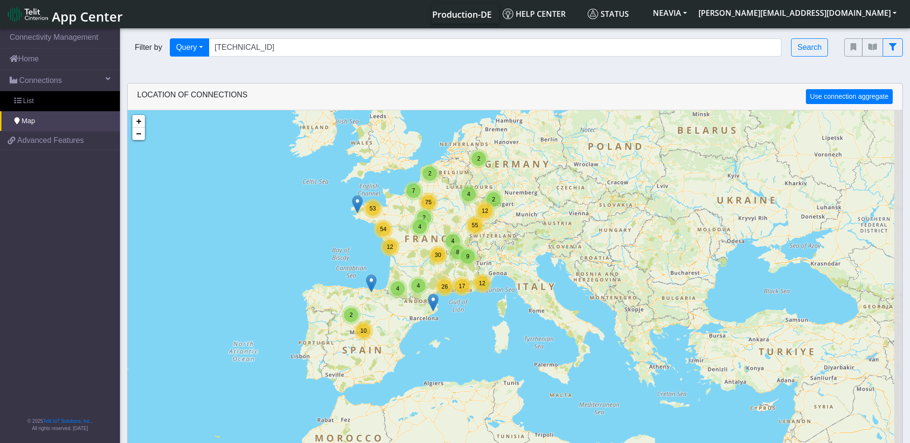
drag, startPoint x: 436, startPoint y: 333, endPoint x: 392, endPoint y: 169, distance: 169.8
click at [392, 169] on div "7 17 12 26 4 4 2 10 2 2 4 30 4 8 55 9 2 7 75 12 2 4 12 54 53 + − ©2025 MapQuest…" at bounding box center [515, 331] width 775 height 443
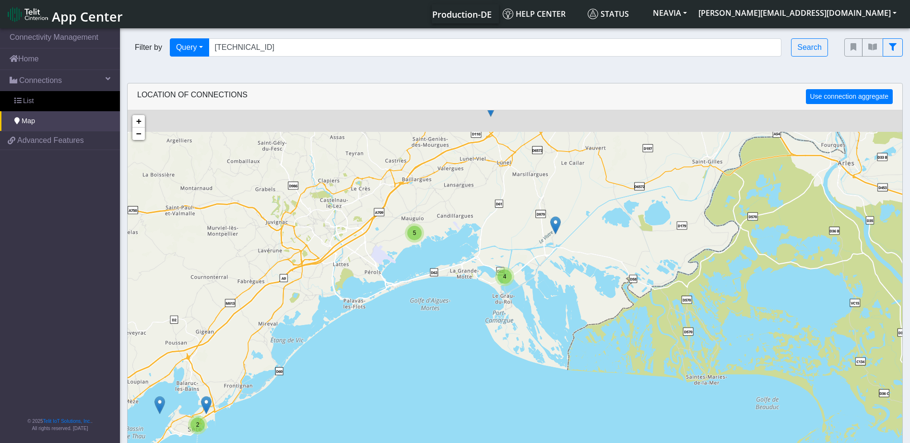
drag, startPoint x: 364, startPoint y: 156, endPoint x: 423, endPoint y: 284, distance: 140.4
click at [423, 284] on div "10 3 2 2 2 5 4 5 + − ©2025 MapQuest, | Terms" at bounding box center [515, 331] width 775 height 443
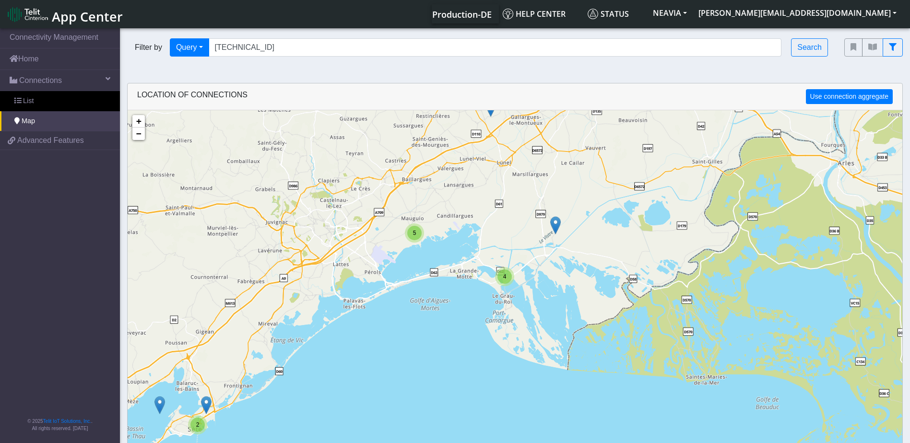
click at [414, 232] on span "5" at bounding box center [414, 233] width 3 height 7
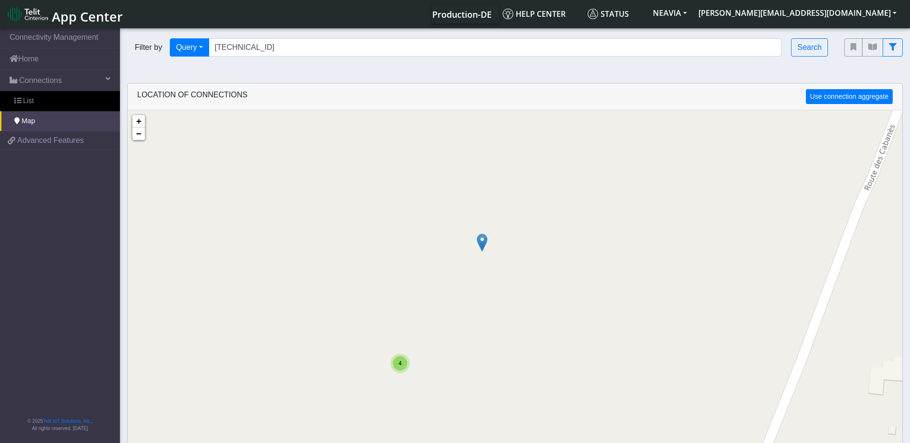
click at [399, 365] on span "4" at bounding box center [400, 363] width 3 height 7
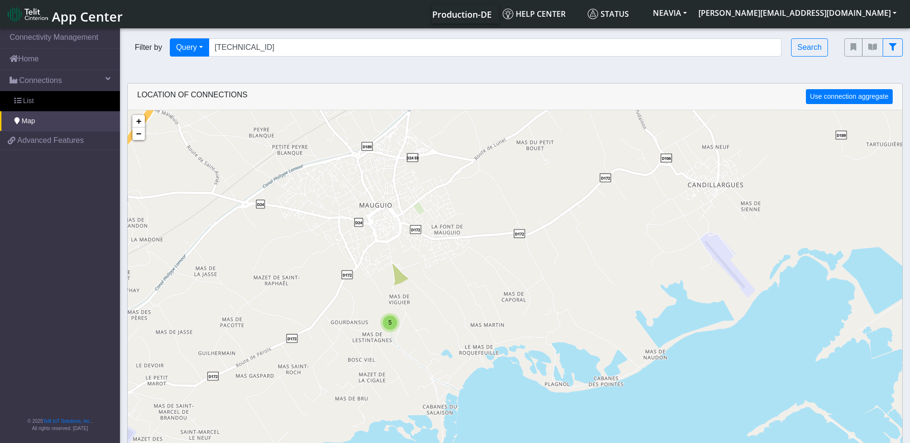
drag, startPoint x: 271, startPoint y: 329, endPoint x: 327, endPoint y: 321, distance: 56.7
click at [327, 321] on div "4 5 + − ©2025 MapQuest, | Terms" at bounding box center [515, 331] width 775 height 443
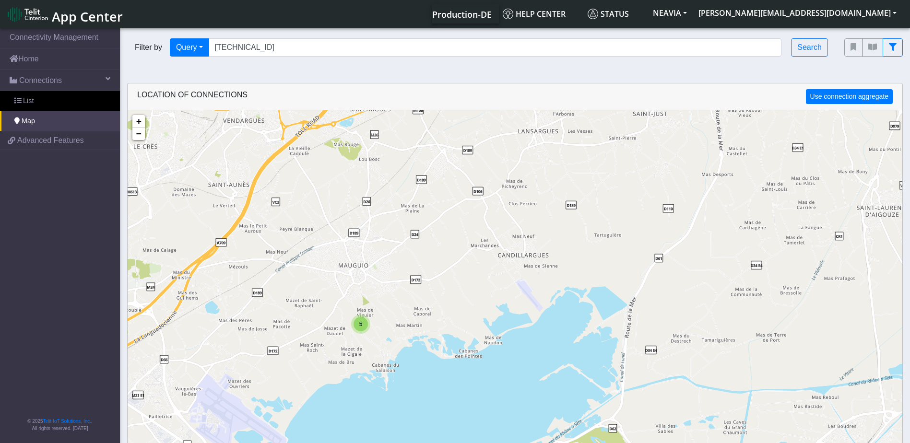
click at [359, 326] on span "5" at bounding box center [360, 324] width 3 height 7
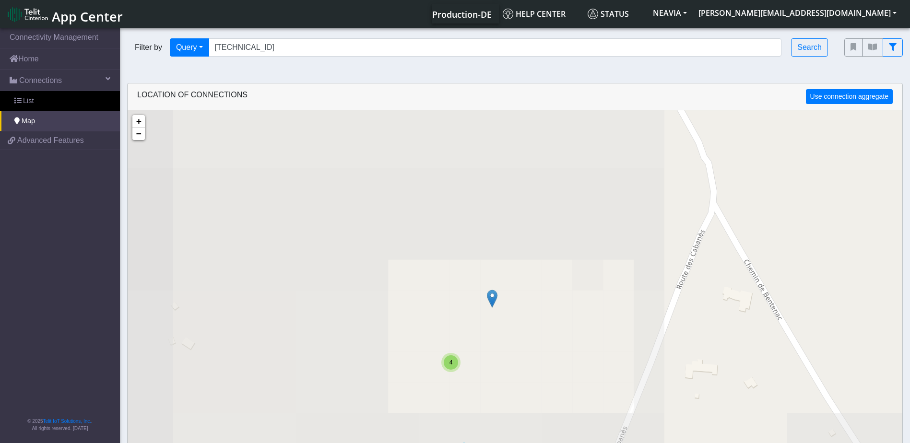
click at [454, 361] on div "4" at bounding box center [451, 362] width 14 height 14
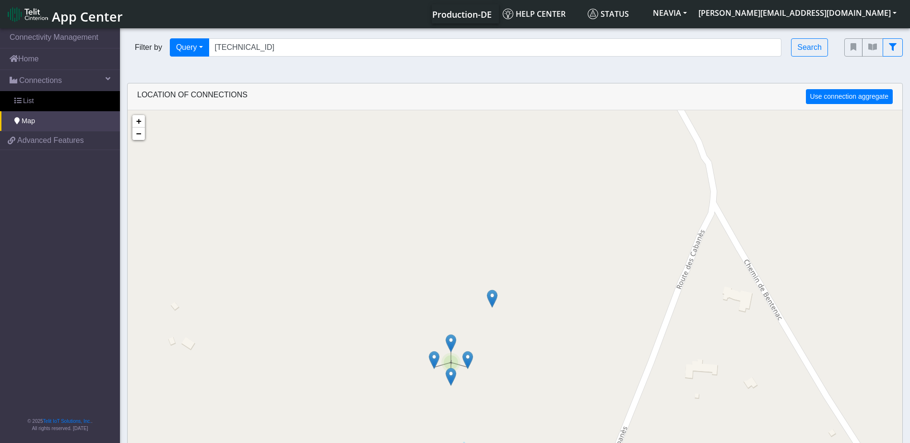
click at [450, 343] on img at bounding box center [451, 343] width 11 height 18
click at [441, 333] on link "Click here" at bounding box center [436, 333] width 25 height 7
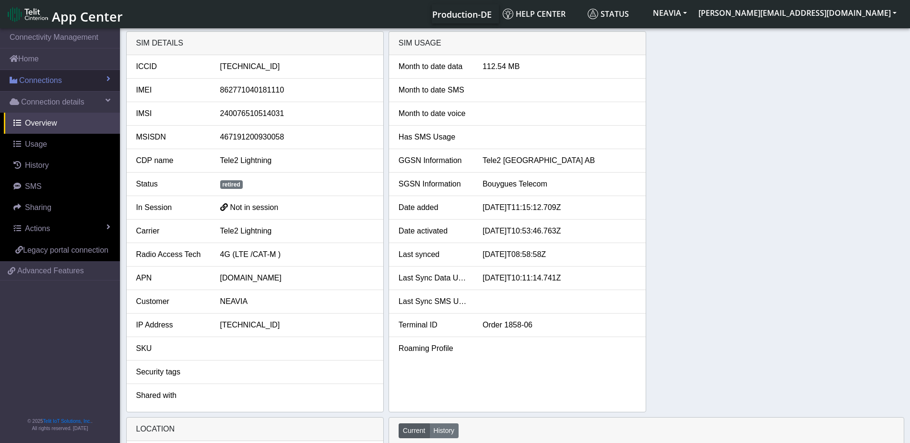
click at [55, 84] on span "Connections" at bounding box center [40, 81] width 43 height 12
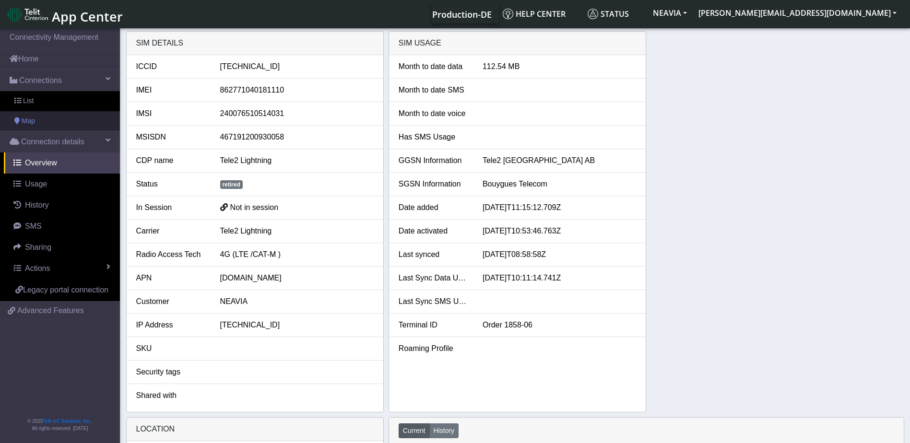
click at [53, 121] on link "Map" at bounding box center [60, 121] width 120 height 20
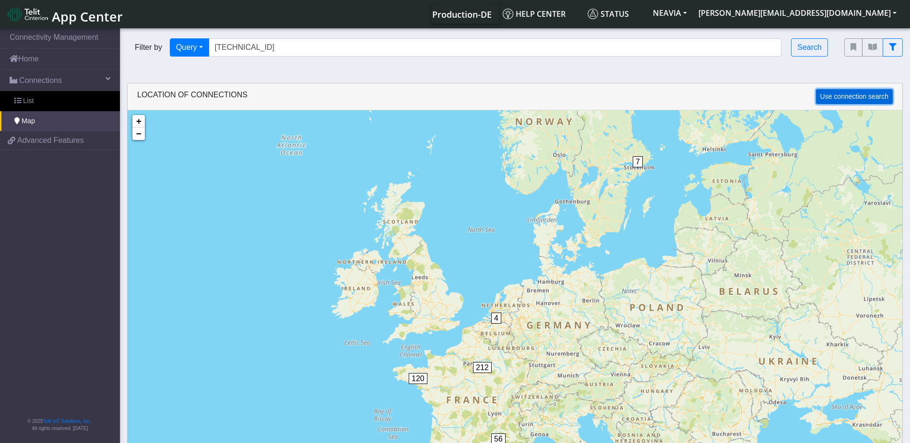
click at [841, 98] on button "Use connection search" at bounding box center [854, 96] width 77 height 15
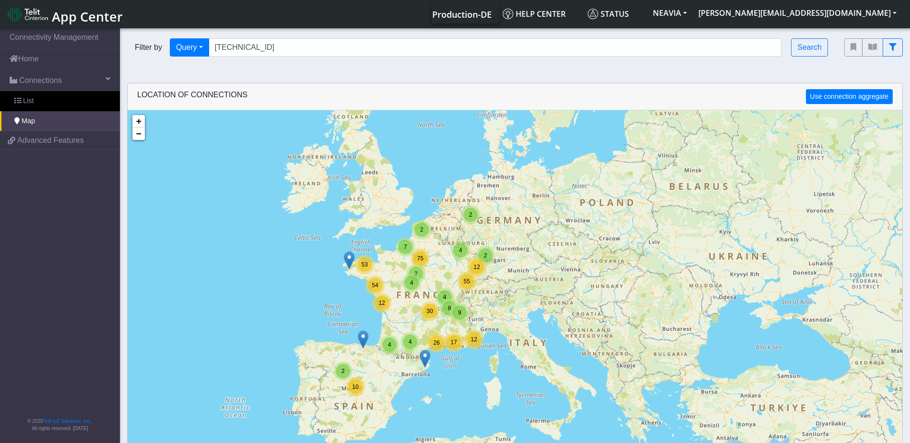
drag, startPoint x: 450, startPoint y: 288, endPoint x: 405, endPoint y: 200, distance: 99.3
click at [404, 199] on div "7 17 12 26 4 4 2 10 2 2 4 30 4 8 55 9 2 7 75 12 2 4 12 54 53 + − ©2025 MapQuest…" at bounding box center [515, 331] width 775 height 443
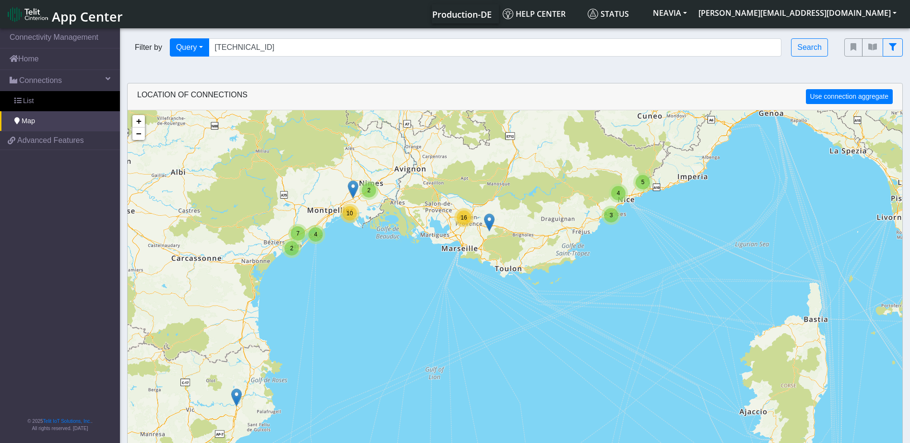
drag, startPoint x: 285, startPoint y: 236, endPoint x: 381, endPoint y: 251, distance: 97.2
click at [378, 253] on div "16 5 3 4 2 4 2 7 10 3 3 2 4 6 3 29 3 3 3 5 2 6 33 6 4 3 2 2 10 4 4 3 5 4 6 4 5 …" at bounding box center [515, 331] width 775 height 443
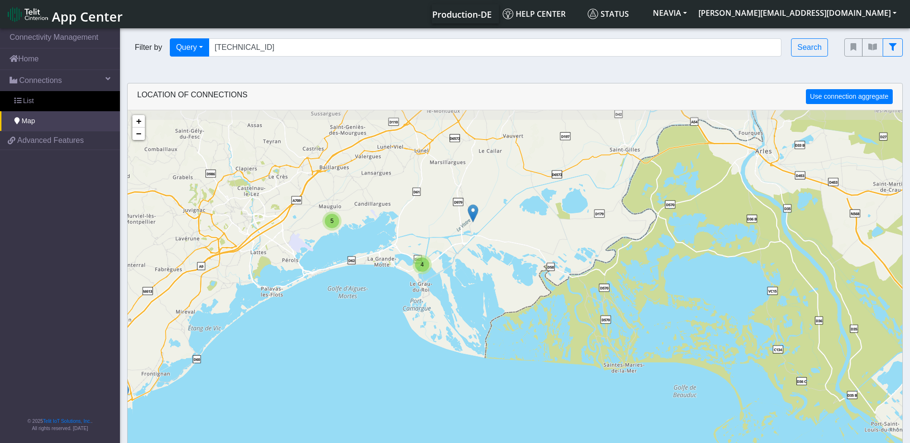
drag, startPoint x: 334, startPoint y: 205, endPoint x: 392, endPoint y: 313, distance: 122.8
click at [392, 313] on div "11 2 2 2 2 5 4 5 + − ©2025 MapQuest, | Terms" at bounding box center [515, 331] width 775 height 443
click at [423, 266] on span "4" at bounding box center [422, 264] width 3 height 7
click at [422, 245] on img at bounding box center [422, 246] width 11 height 18
click at [416, 236] on link "Click here" at bounding box center [406, 235] width 25 height 7
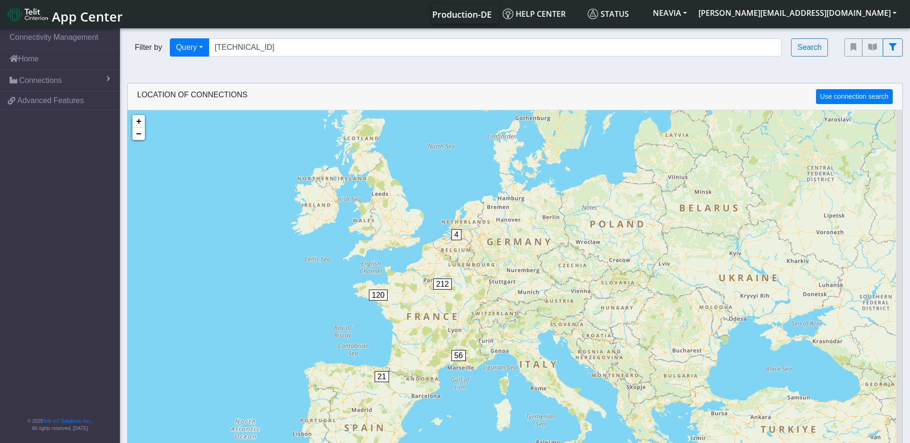
drag, startPoint x: 589, startPoint y: 357, endPoint x: 500, endPoint y: 278, distance: 118.2
click at [532, 255] on div "7 21 4 56 120 212 + − ©2025 MapQuest, | Terms" at bounding box center [515, 331] width 775 height 443
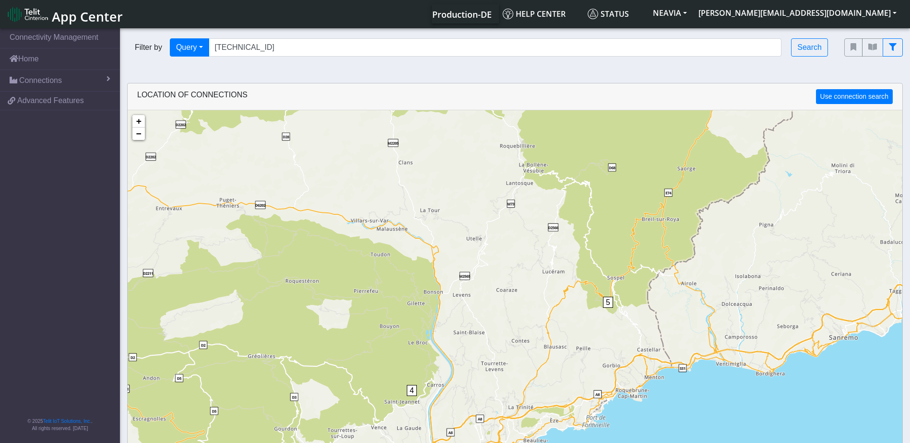
drag, startPoint x: 645, startPoint y: 304, endPoint x: 604, endPoint y: 330, distance: 47.7
click at [604, 330] on div "1 3 4 5 + − ©2025 MapQuest, | Terms" at bounding box center [515, 331] width 775 height 443
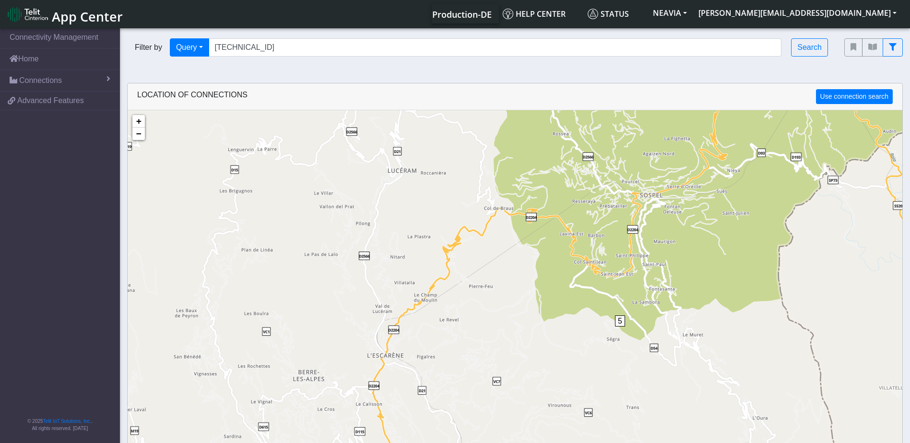
click at [619, 323] on span "5" at bounding box center [620, 321] width 10 height 11
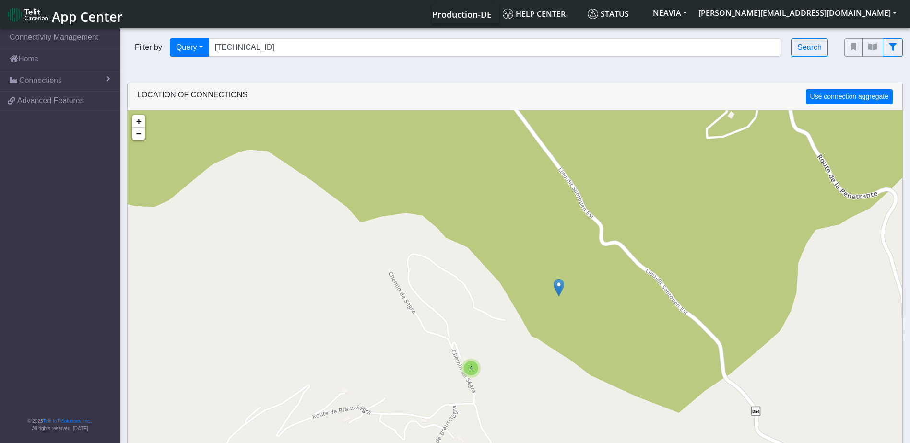
click at [470, 369] on span "4" at bounding box center [471, 368] width 3 height 7
click at [456, 365] on img at bounding box center [454, 366] width 11 height 18
click at [448, 355] on link "Click here" at bounding box center [440, 356] width 25 height 7
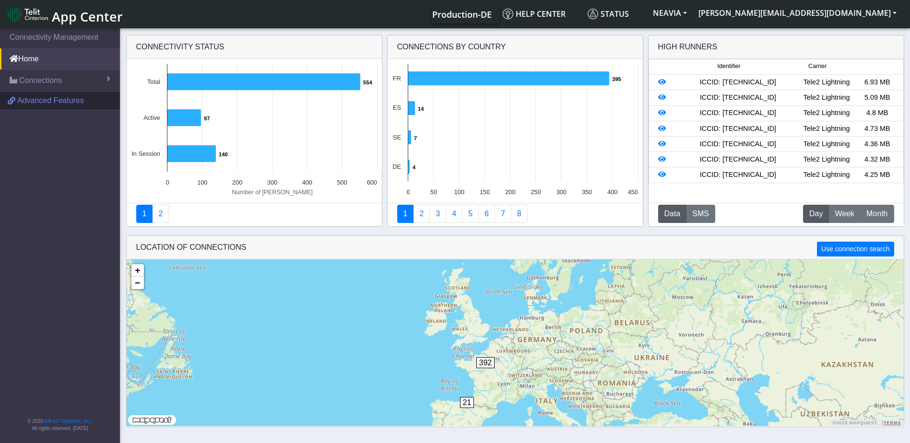
click at [32, 100] on span "Advanced Features" at bounding box center [50, 101] width 67 height 12
